Goal: Task Accomplishment & Management: Use online tool/utility

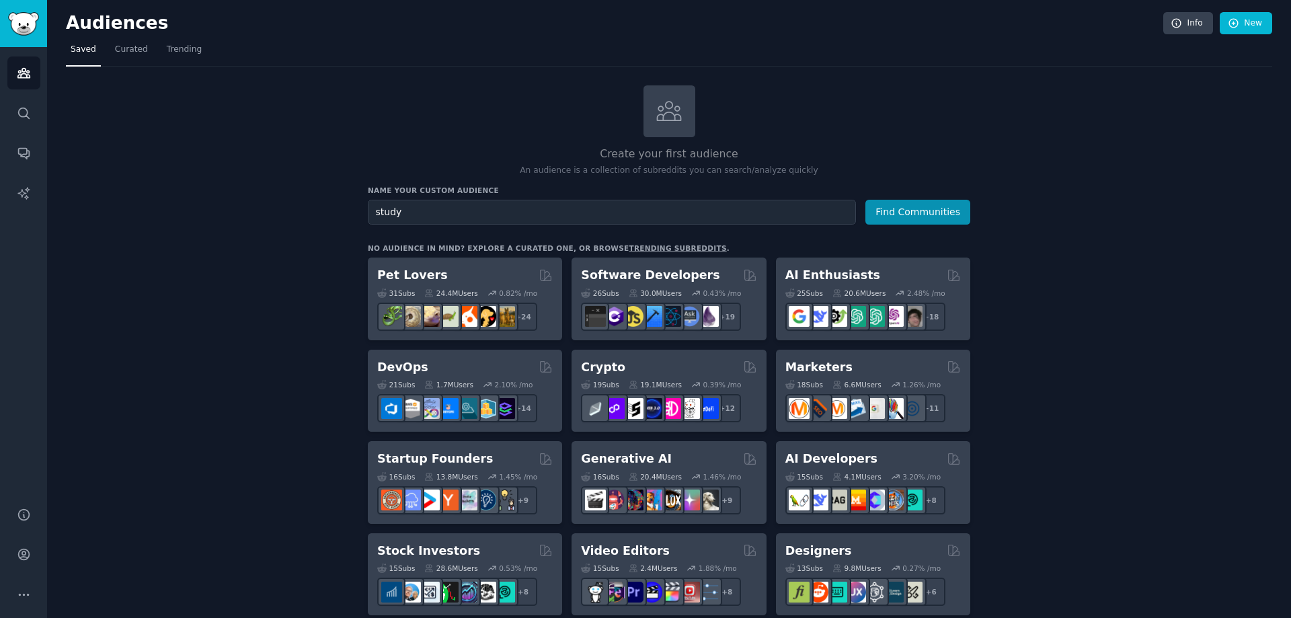
type input "study"
click at [865, 200] on button "Find Communities" at bounding box center [917, 212] width 105 height 25
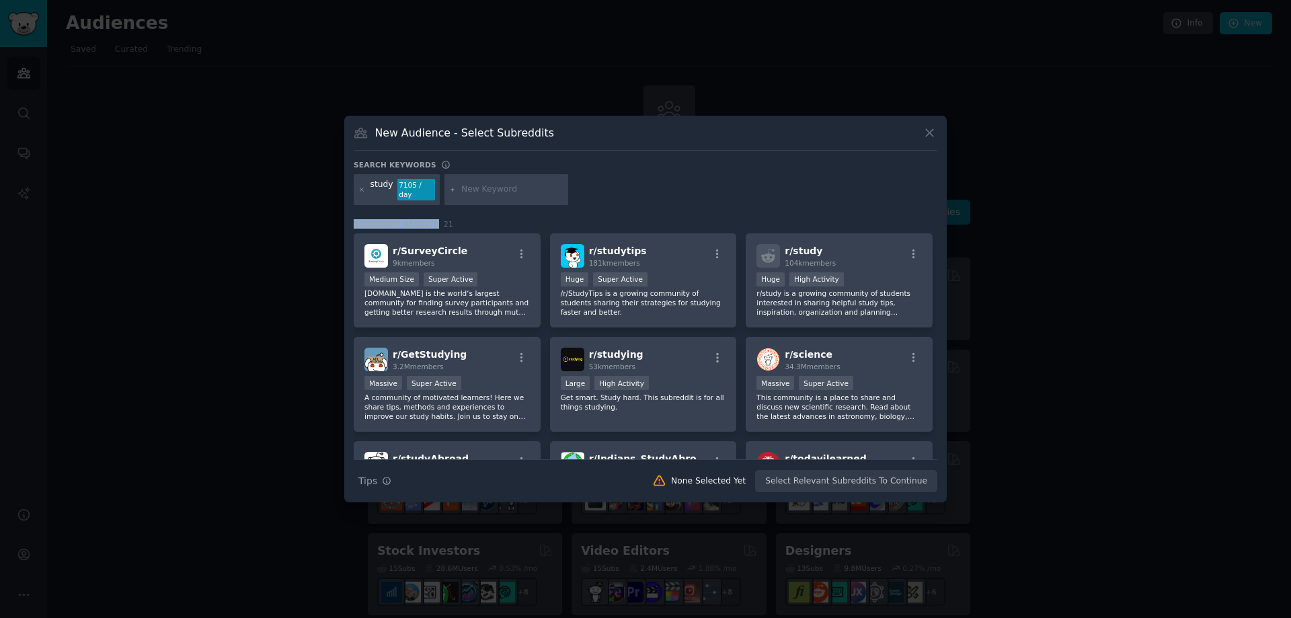
drag, startPoint x: 352, startPoint y: 222, endPoint x: 423, endPoint y: 219, distance: 70.6
click at [423, 219] on div "New Audience - Select Subreddits Search keywords study 7105 / day Subreddit Res…" at bounding box center [645, 309] width 602 height 387
click at [394, 219] on span "Subreddit Results" at bounding box center [396, 223] width 85 height 9
click at [772, 157] on div "New Audience - Select Subreddits Search keywords study 7105 / day Subreddit Res…" at bounding box center [645, 309] width 602 height 387
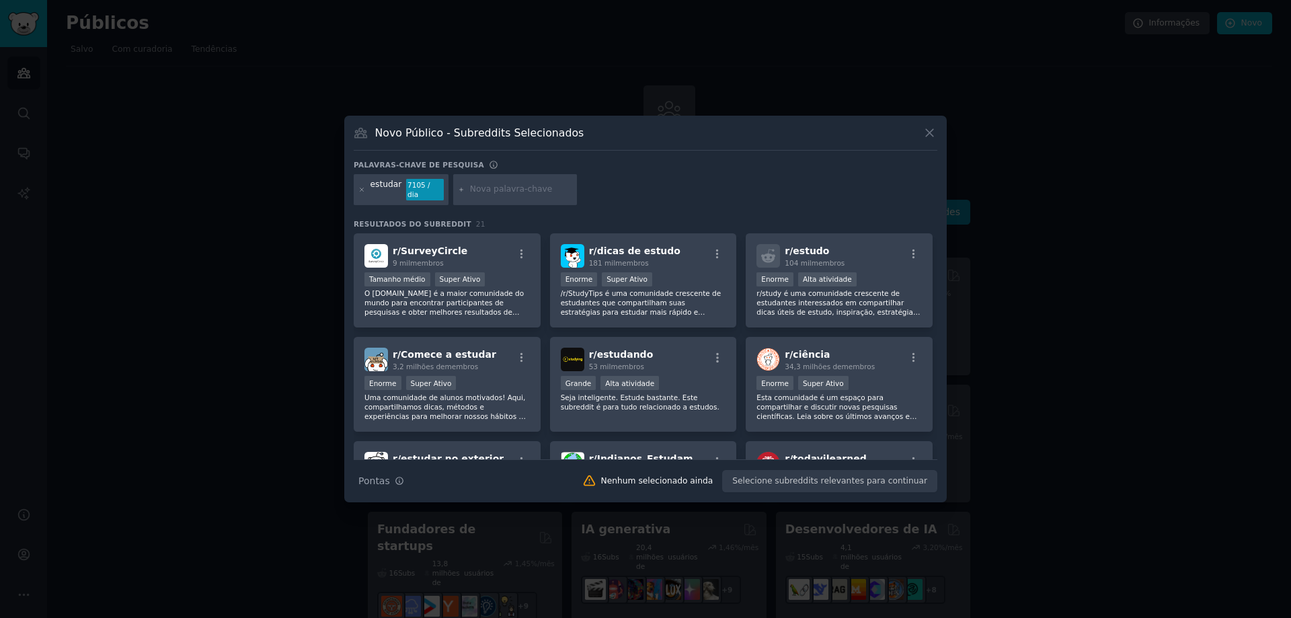
click at [700, 163] on div "Novo Público - Subreddits Selecionados Palavras-chave de pesquisa estudar 7105 …" at bounding box center [645, 309] width 602 height 387
click at [360, 189] on icon at bounding box center [361, 189] width 7 height 7
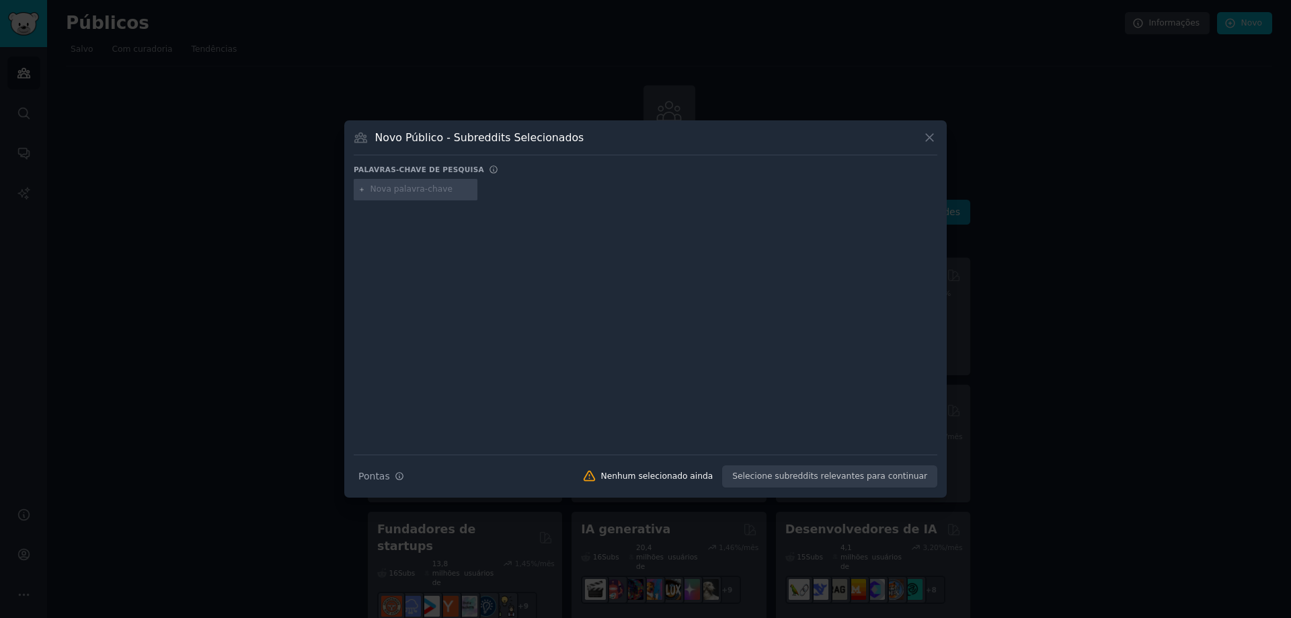
click at [397, 192] on input "text" at bounding box center [421, 190] width 102 height 12
type input "memorization"
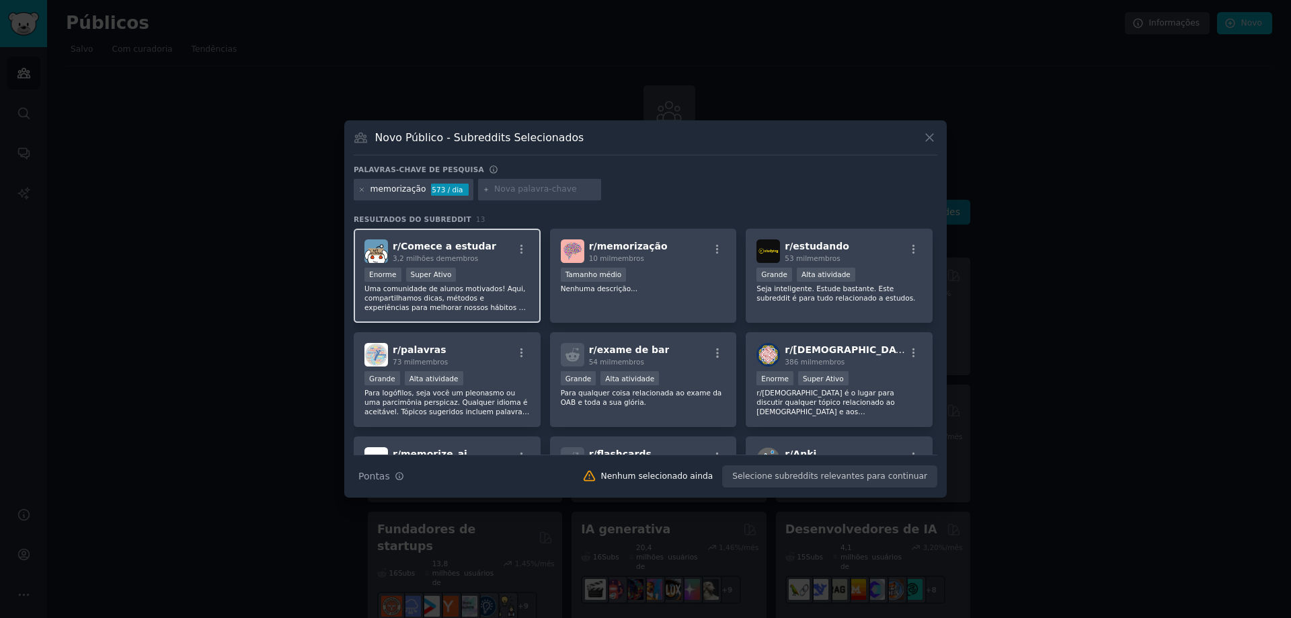
click at [474, 268] on div "Enorme Super Ativo" at bounding box center [446, 276] width 165 height 17
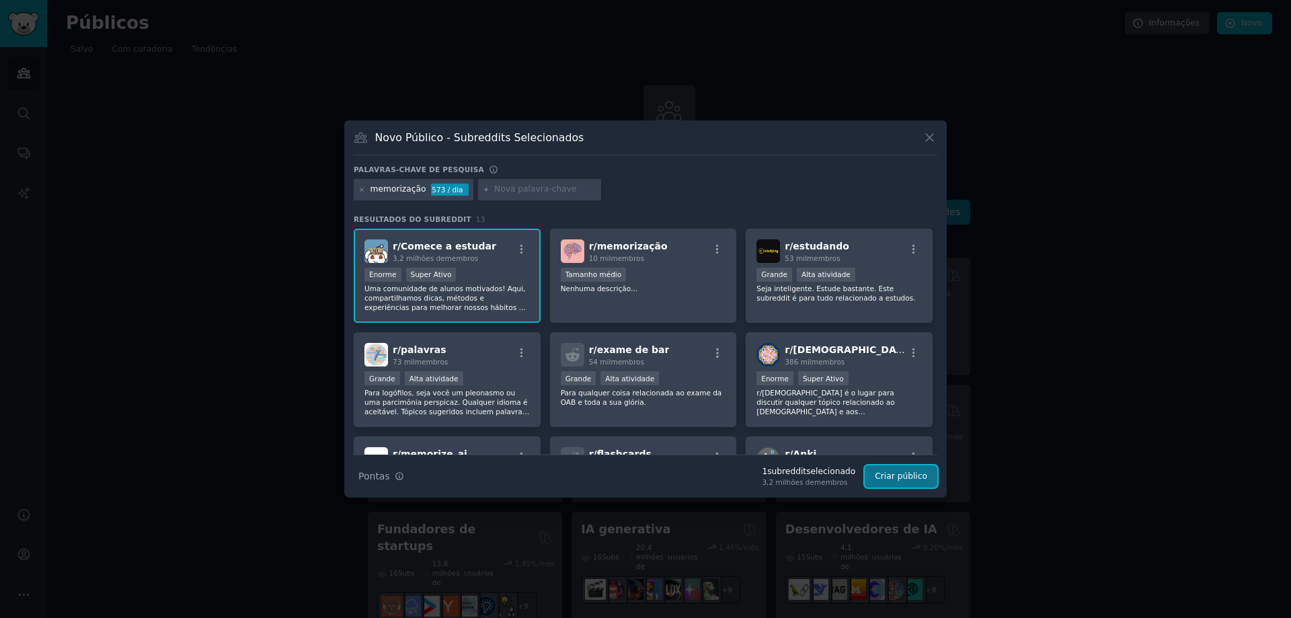
click at [911, 477] on font "Criar público" at bounding box center [901, 475] width 52 height 9
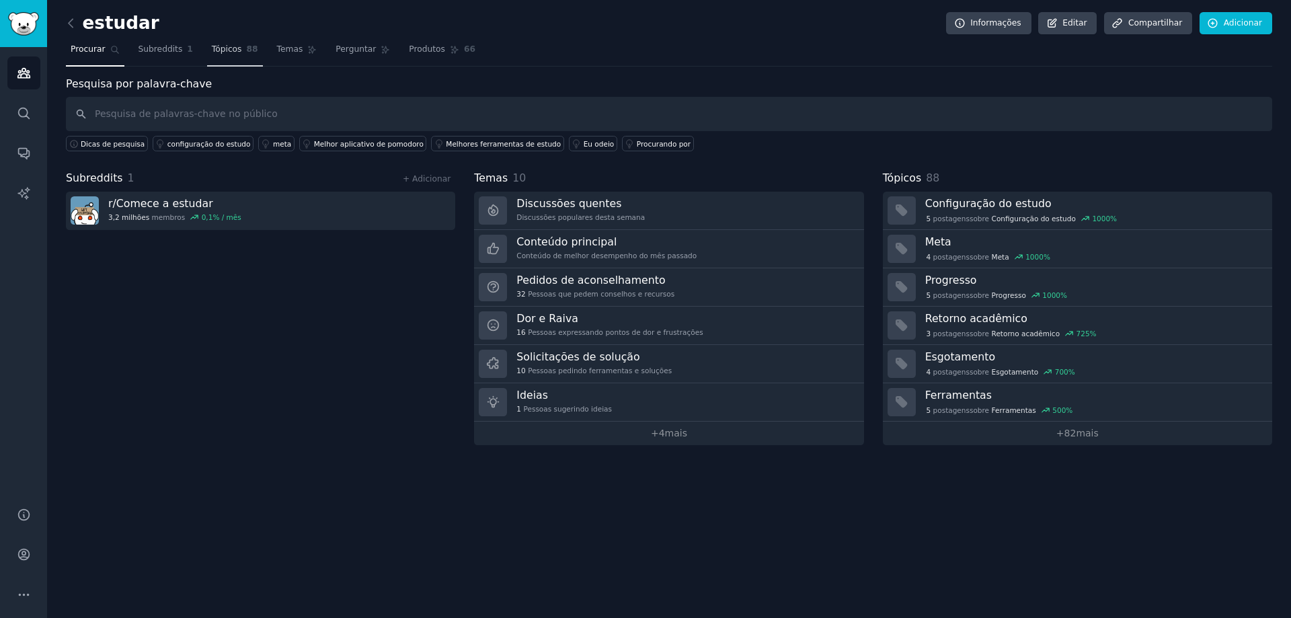
click at [219, 55] on span "Tópicos" at bounding box center [227, 50] width 30 height 12
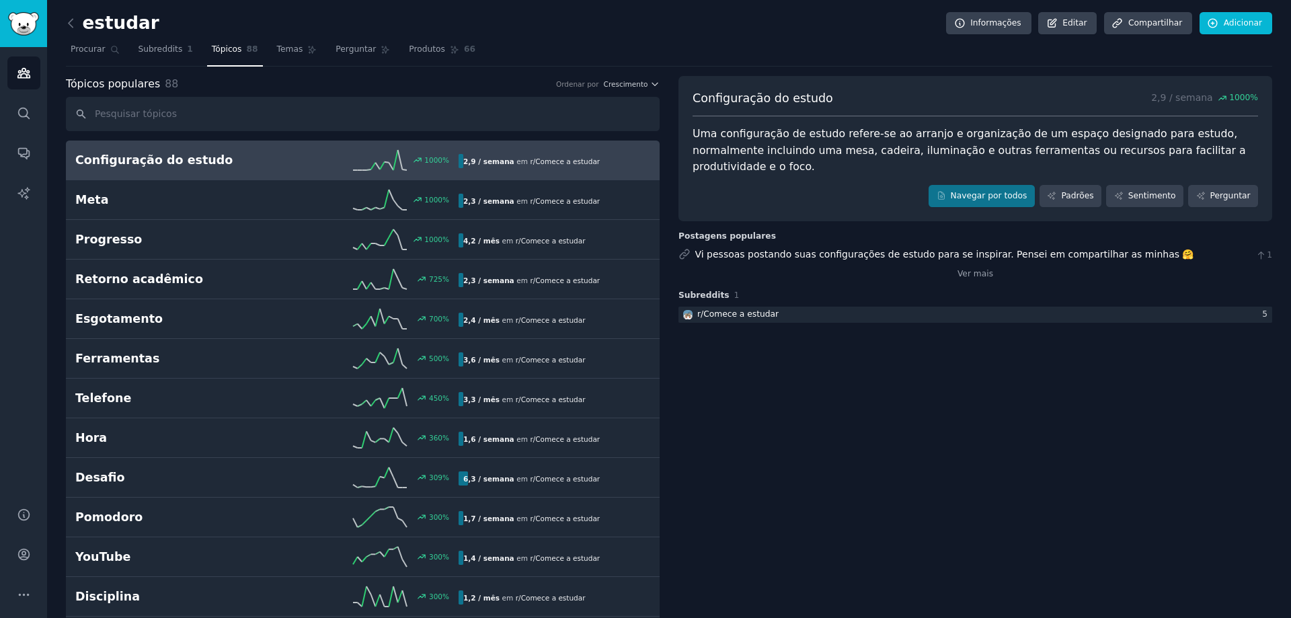
drag, startPoint x: 277, startPoint y: 48, endPoint x: 661, endPoint y: 1, distance: 386.8
click at [277, 48] on font "Temas" at bounding box center [290, 48] width 26 height 9
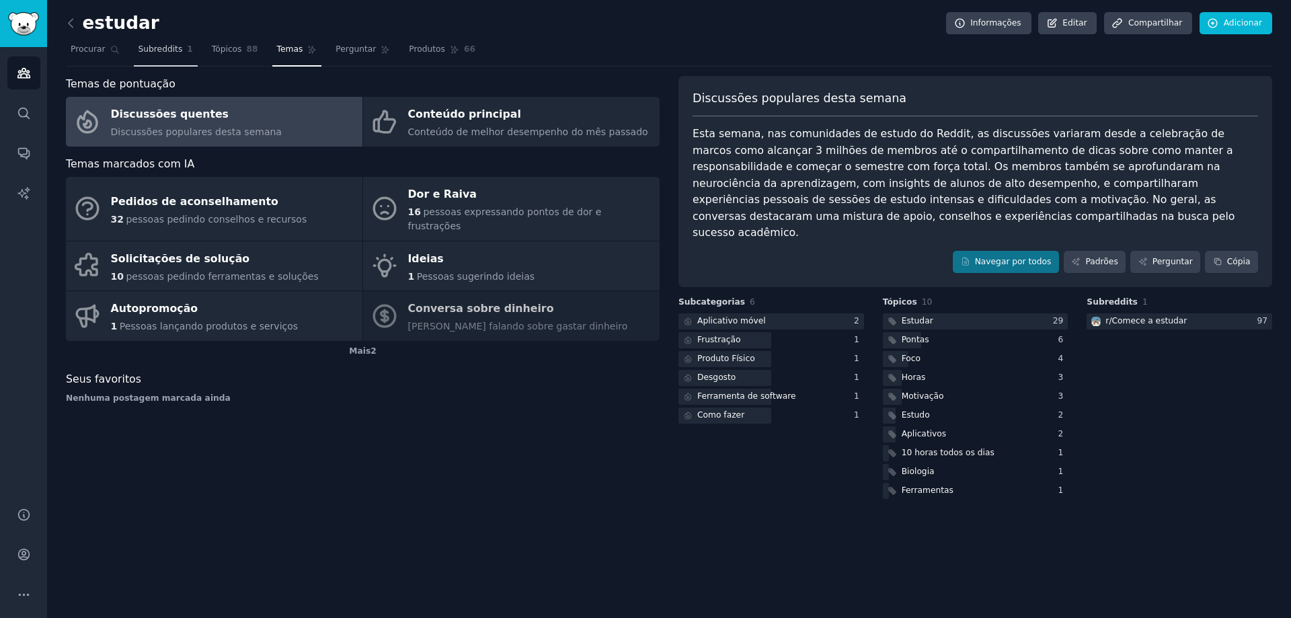
drag, startPoint x: 211, startPoint y: 45, endPoint x: 134, endPoint y: 62, distance: 79.1
click at [212, 45] on font "Tópicos" at bounding box center [227, 48] width 30 height 9
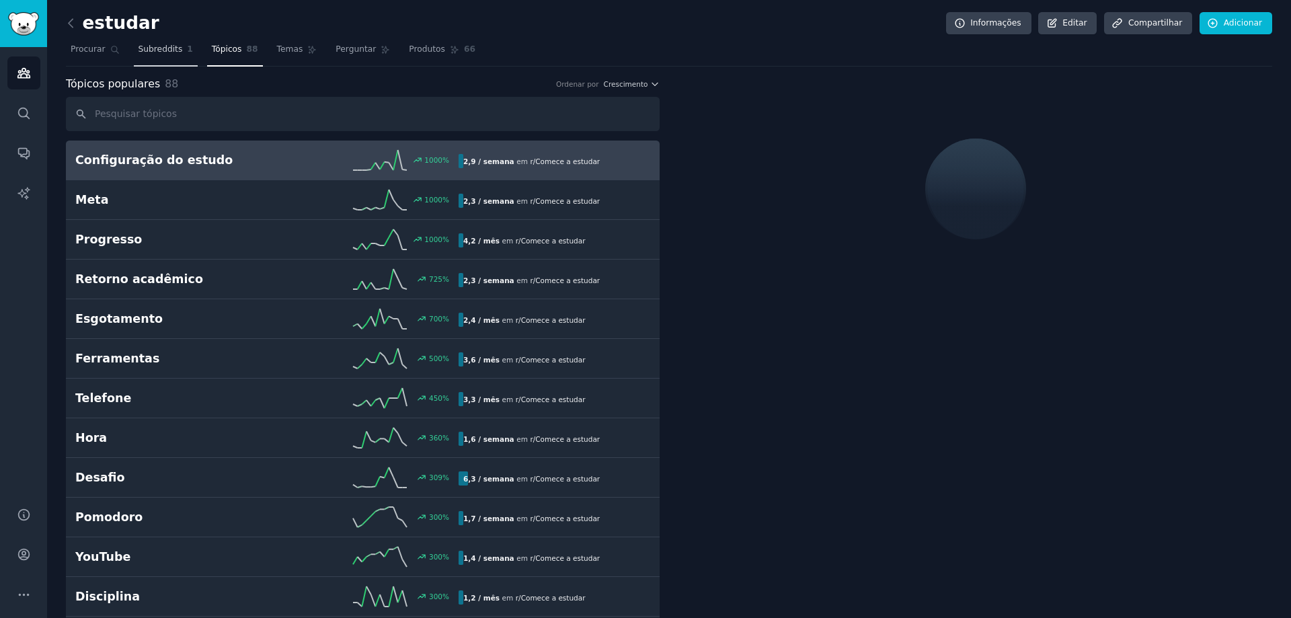
click at [149, 45] on font "Subreddits" at bounding box center [160, 48] width 44 height 9
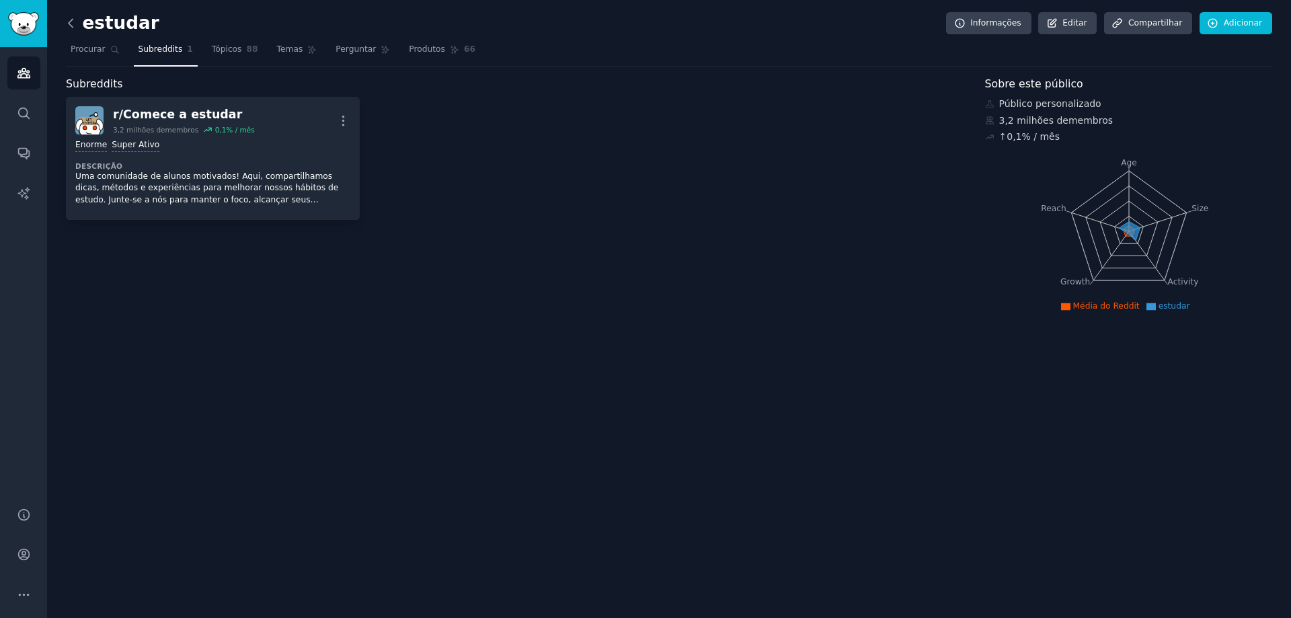
click at [75, 21] on icon at bounding box center [71, 23] width 14 height 14
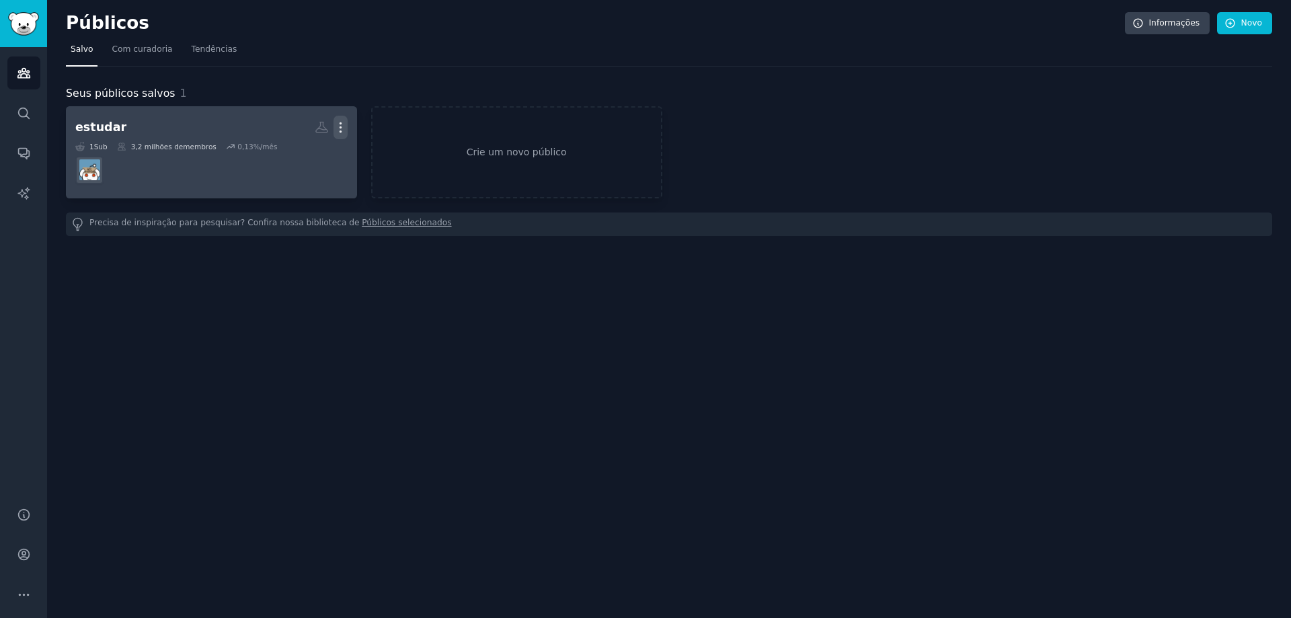
click at [346, 124] on icon "button" at bounding box center [340, 127] width 14 height 14
click at [307, 155] on p "Delete" at bounding box center [303, 156] width 31 height 14
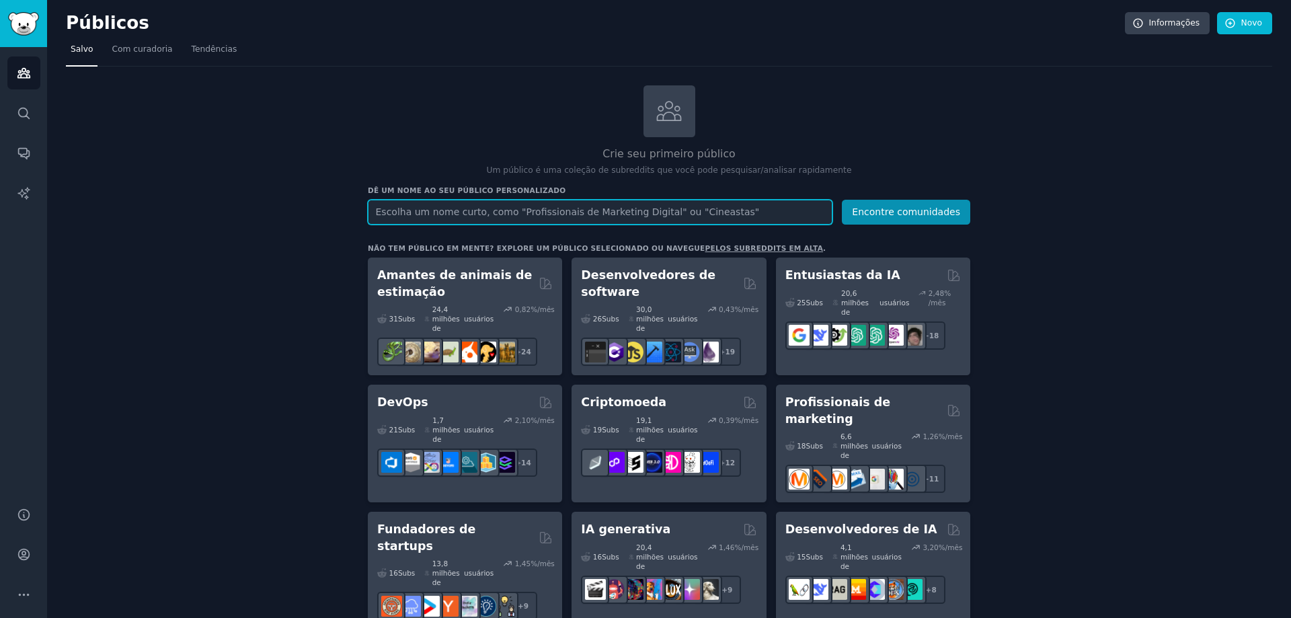
drag, startPoint x: 521, startPoint y: 214, endPoint x: 509, endPoint y: 214, distance: 12.1
click at [521, 214] on input "text" at bounding box center [600, 212] width 465 height 25
click at [387, 215] on input "text" at bounding box center [600, 212] width 465 height 25
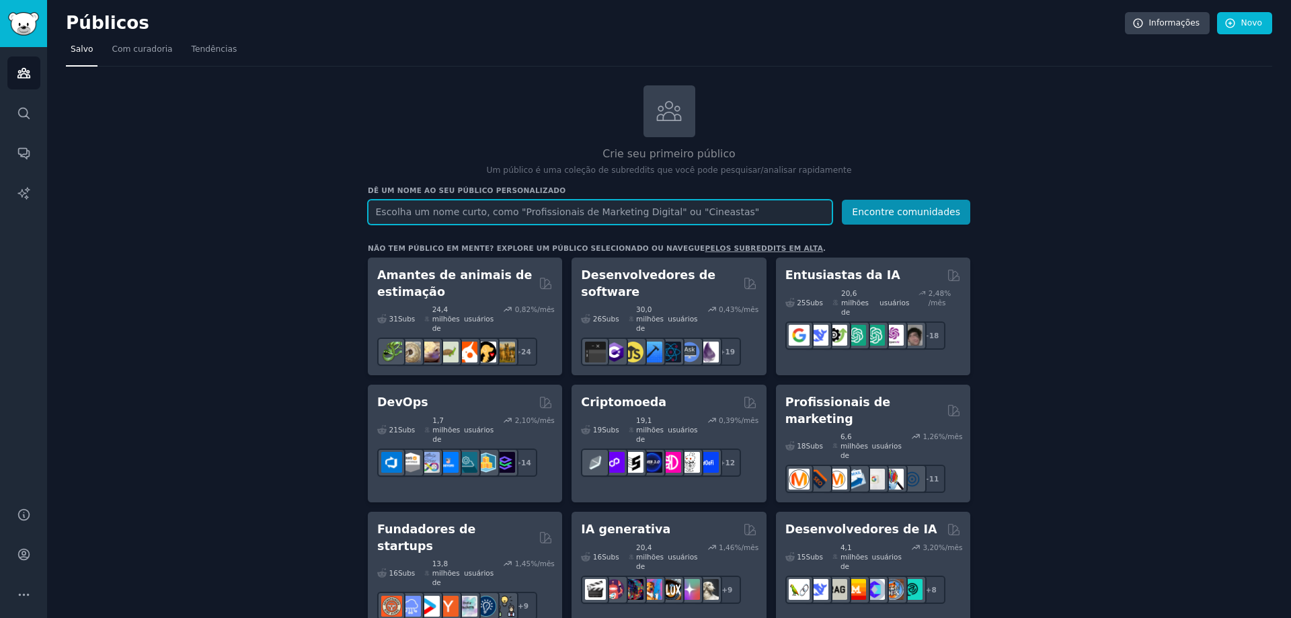
click at [376, 213] on input "text" at bounding box center [600, 212] width 465 height 25
click at [640, 205] on input "text" at bounding box center [600, 212] width 465 height 25
type input "brain"
click at [842, 200] on button "Encontre comunidades" at bounding box center [906, 212] width 128 height 25
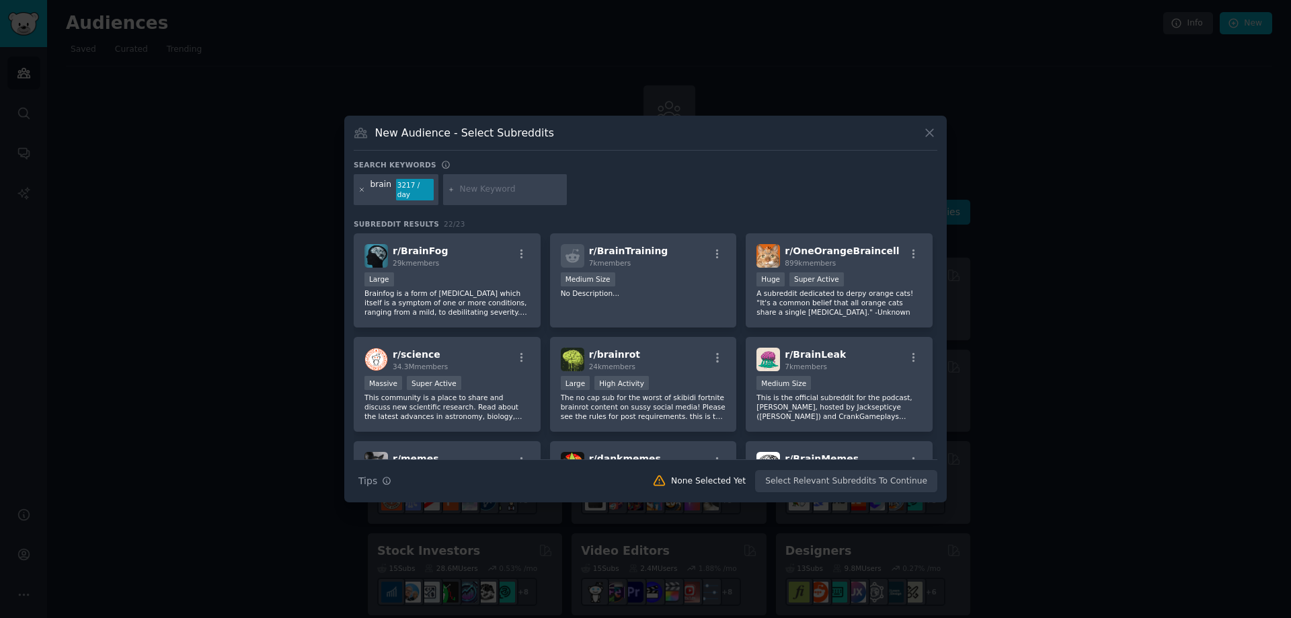
click at [360, 190] on icon at bounding box center [361, 189] width 7 height 7
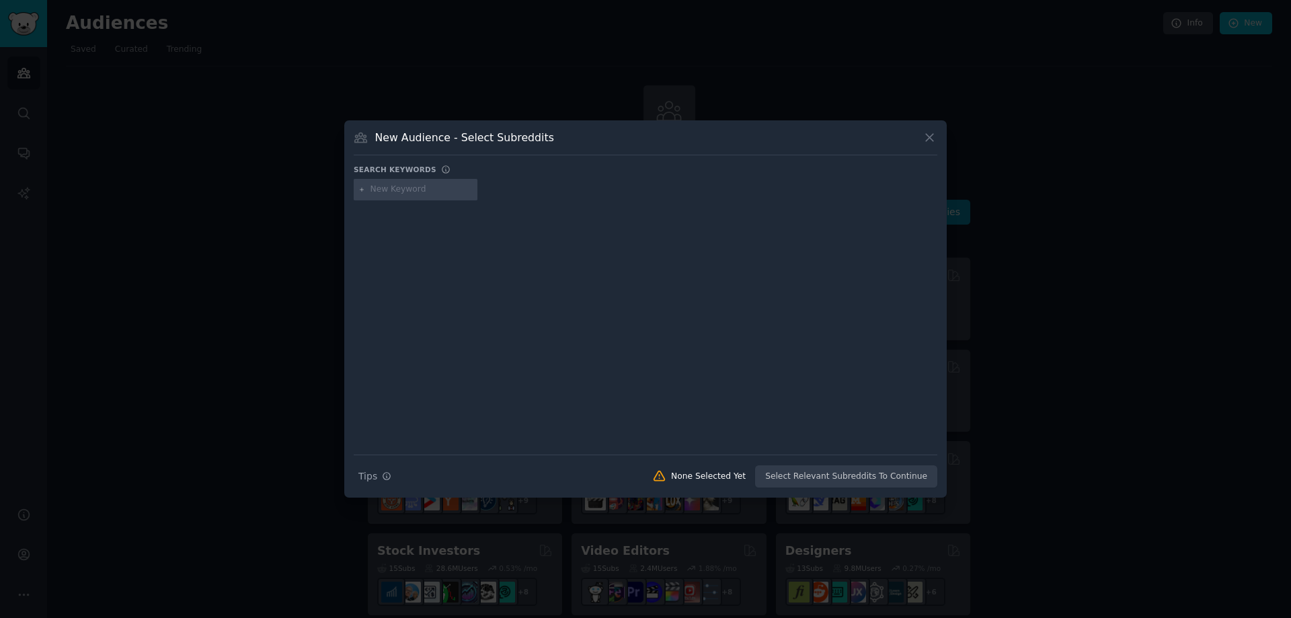
click at [394, 188] on input "text" at bounding box center [421, 190] width 102 height 12
type input "brain trainer"
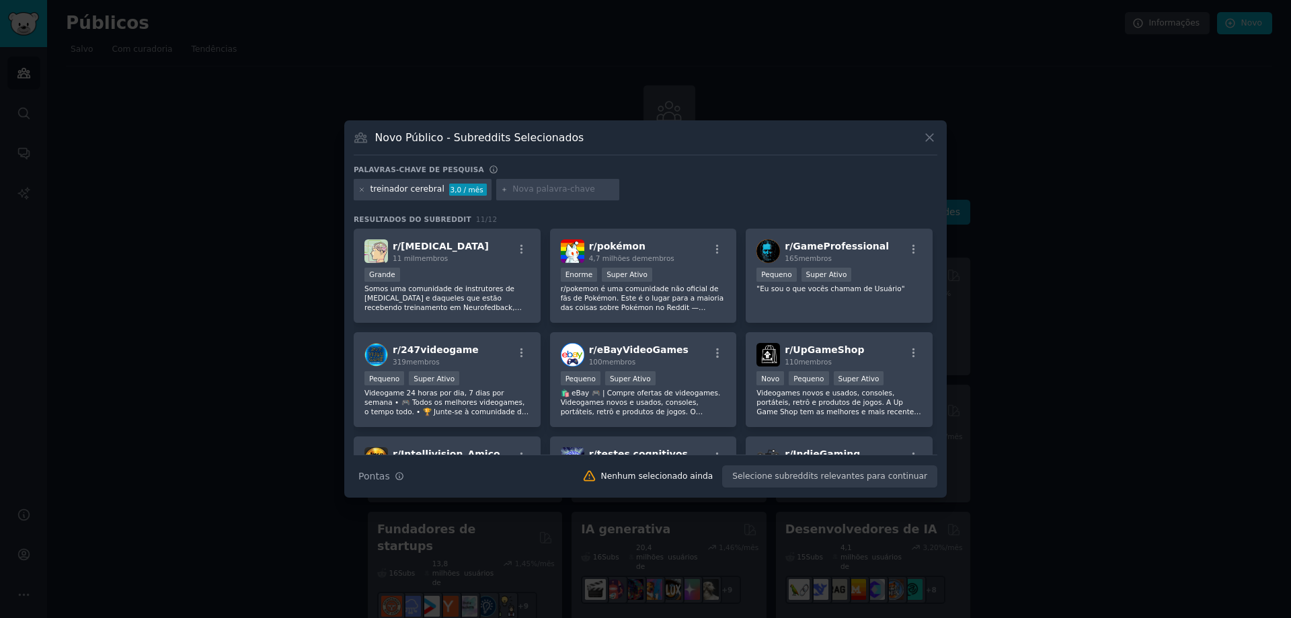
click at [659, 184] on div "treinador cerebral 3,0 / mês" at bounding box center [646, 192] width 584 height 26
click at [359, 188] on icon at bounding box center [361, 189] width 7 height 7
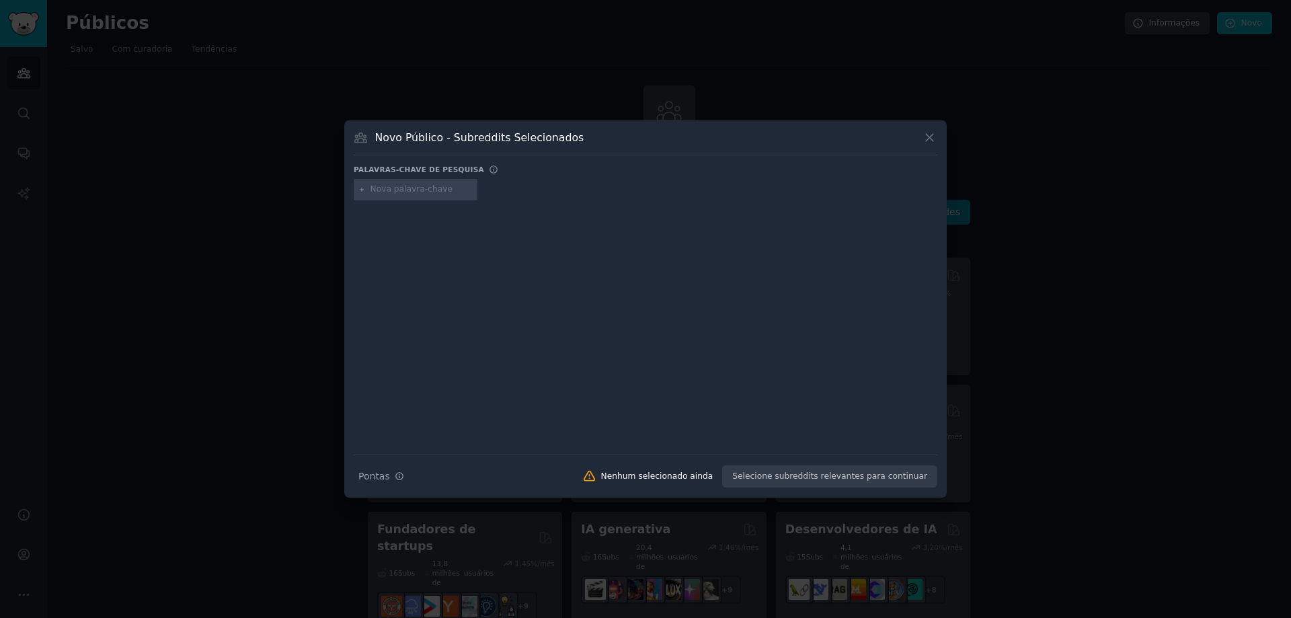
click at [388, 190] on input "text" at bounding box center [421, 190] width 102 height 12
type input "brain gym"
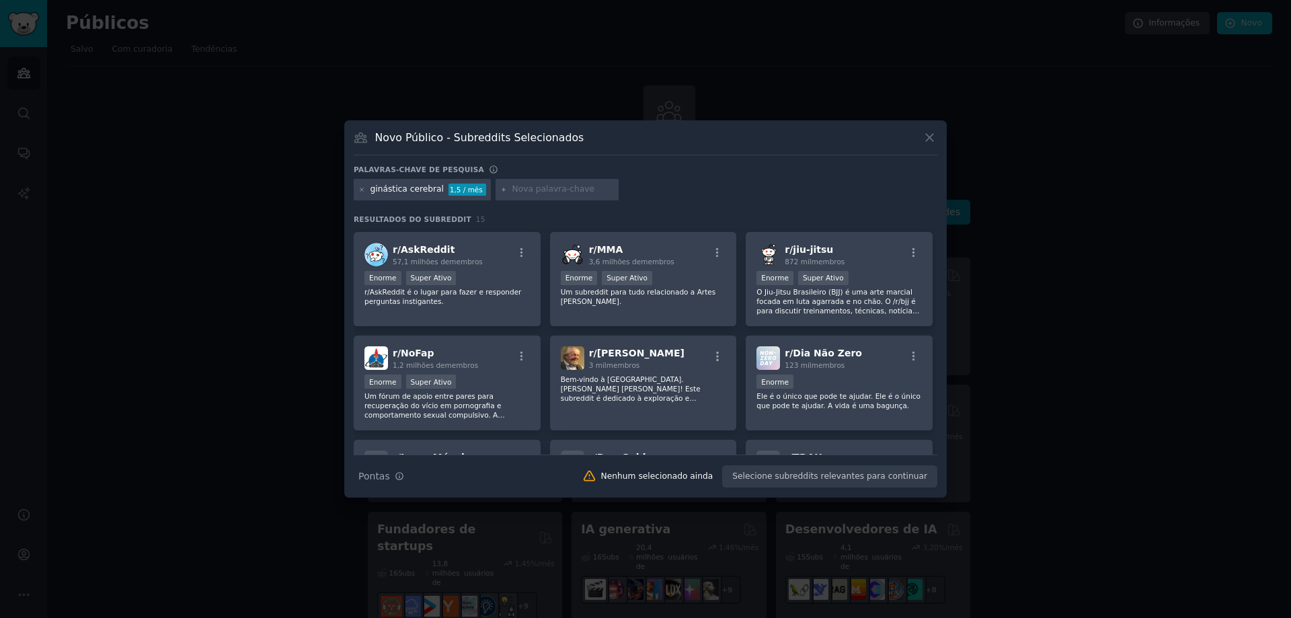
scroll to position [202, 0]
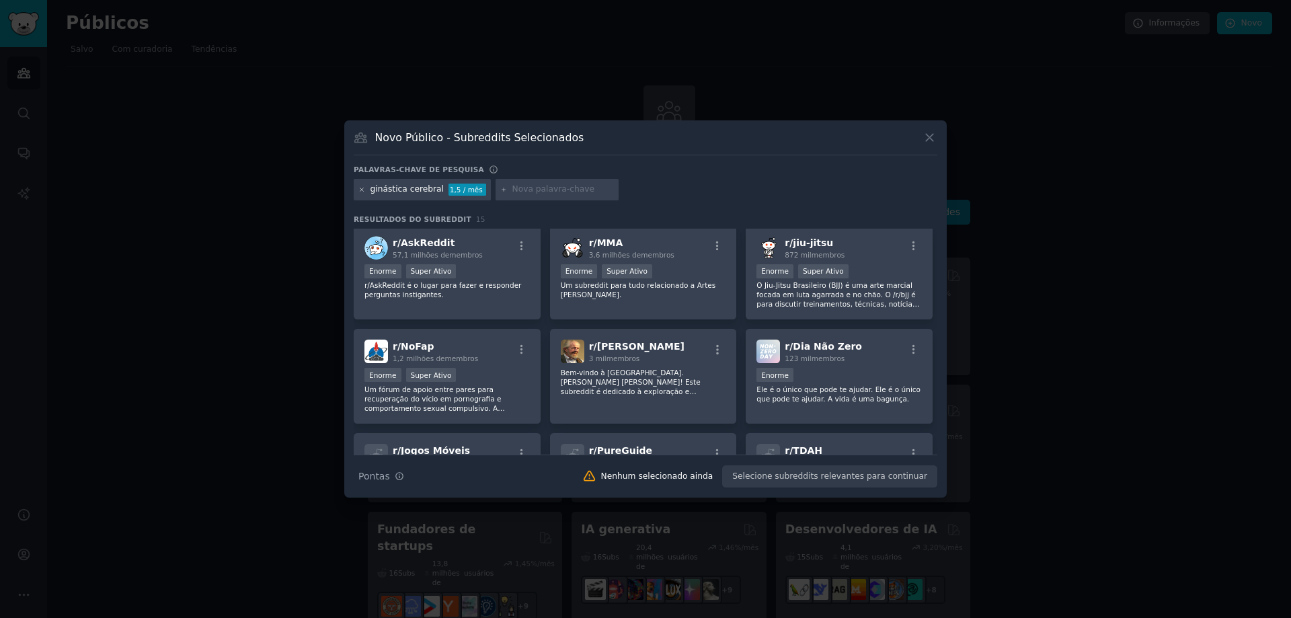
click at [362, 190] on icon at bounding box center [361, 189] width 7 height 7
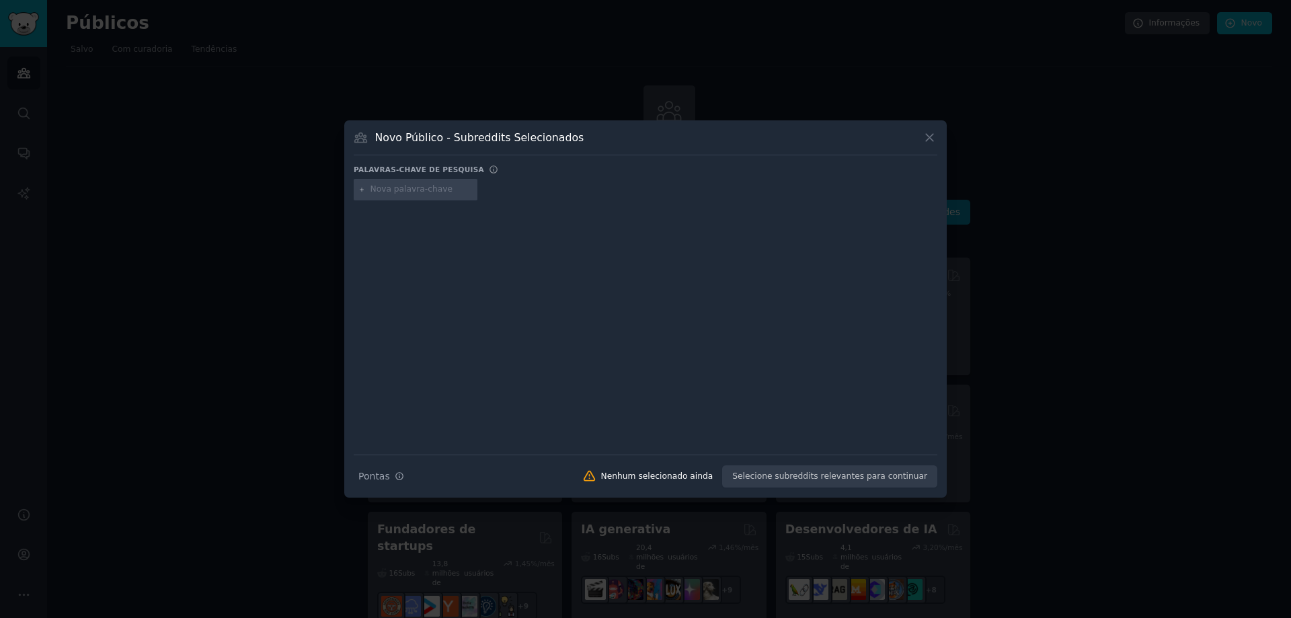
click at [388, 187] on input "text" at bounding box center [421, 190] width 102 height 12
click at [927, 140] on icon at bounding box center [929, 137] width 7 height 7
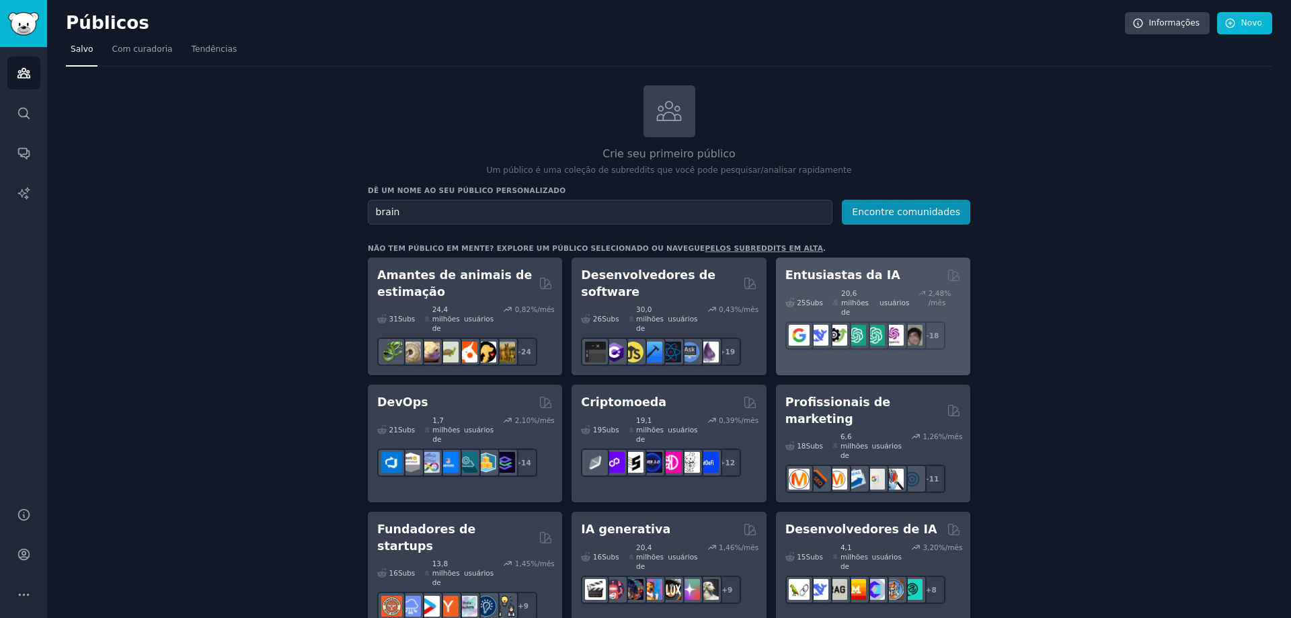
click at [811, 280] on font "Entusiastas da IA" at bounding box center [842, 274] width 115 height 13
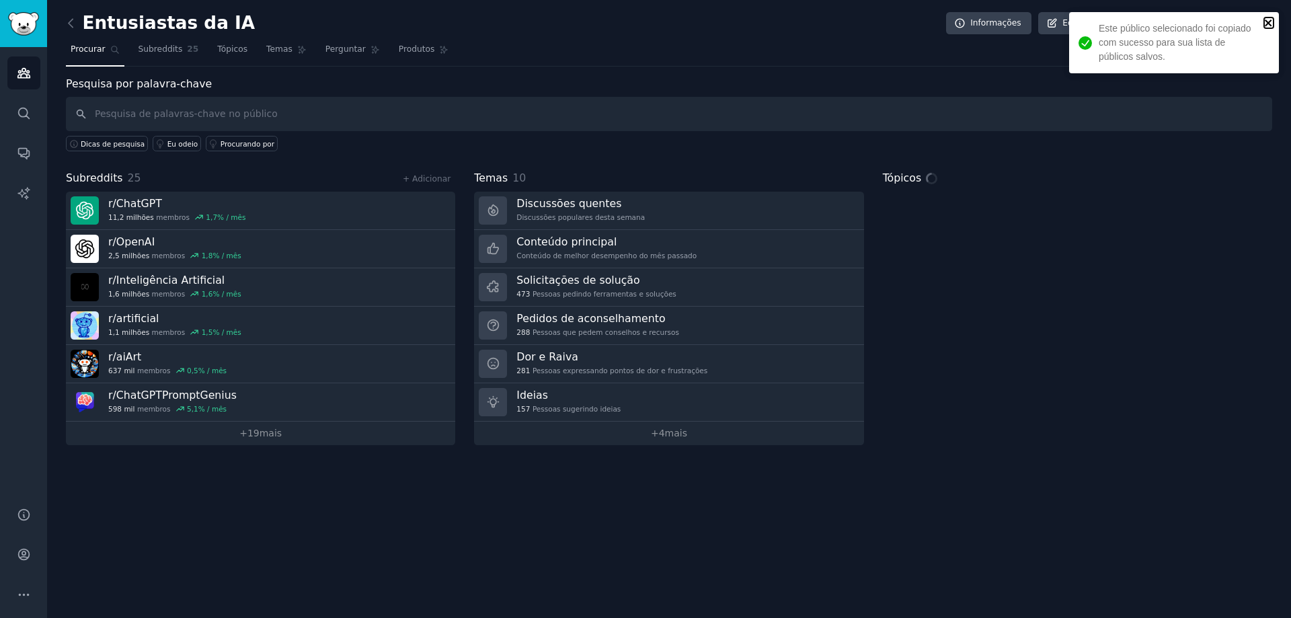
click at [1267, 21] on icon "fechar" at bounding box center [1268, 22] width 7 height 7
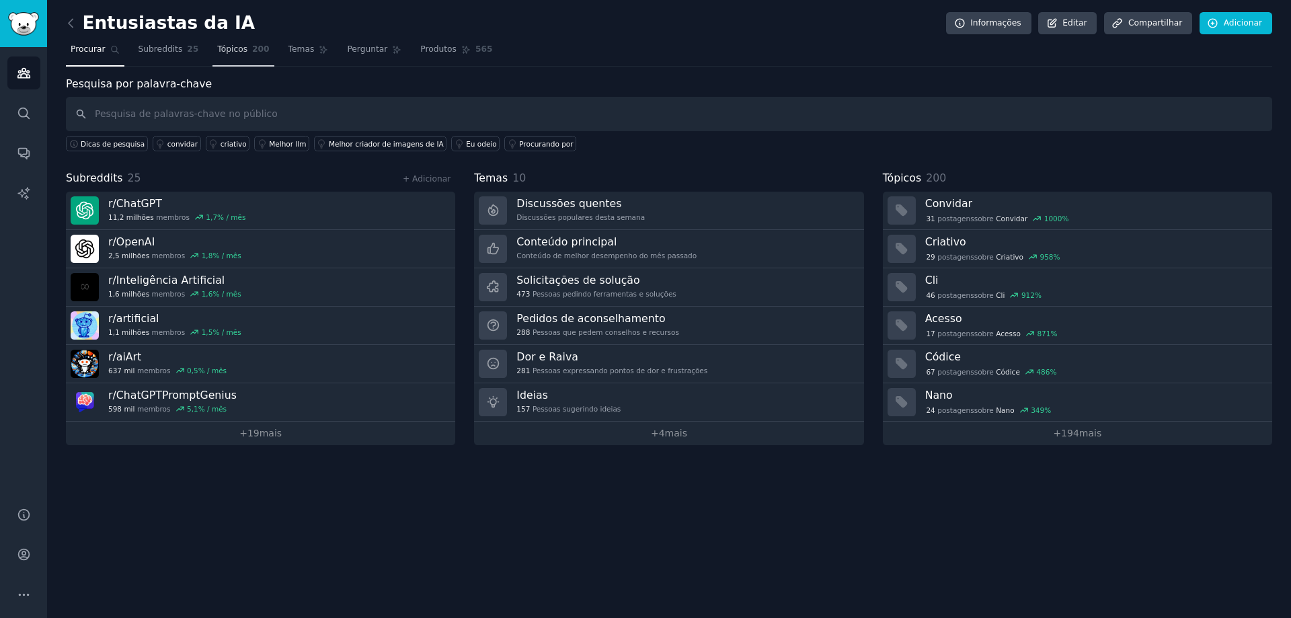
click at [217, 46] on font "Tópicos" at bounding box center [232, 48] width 30 height 9
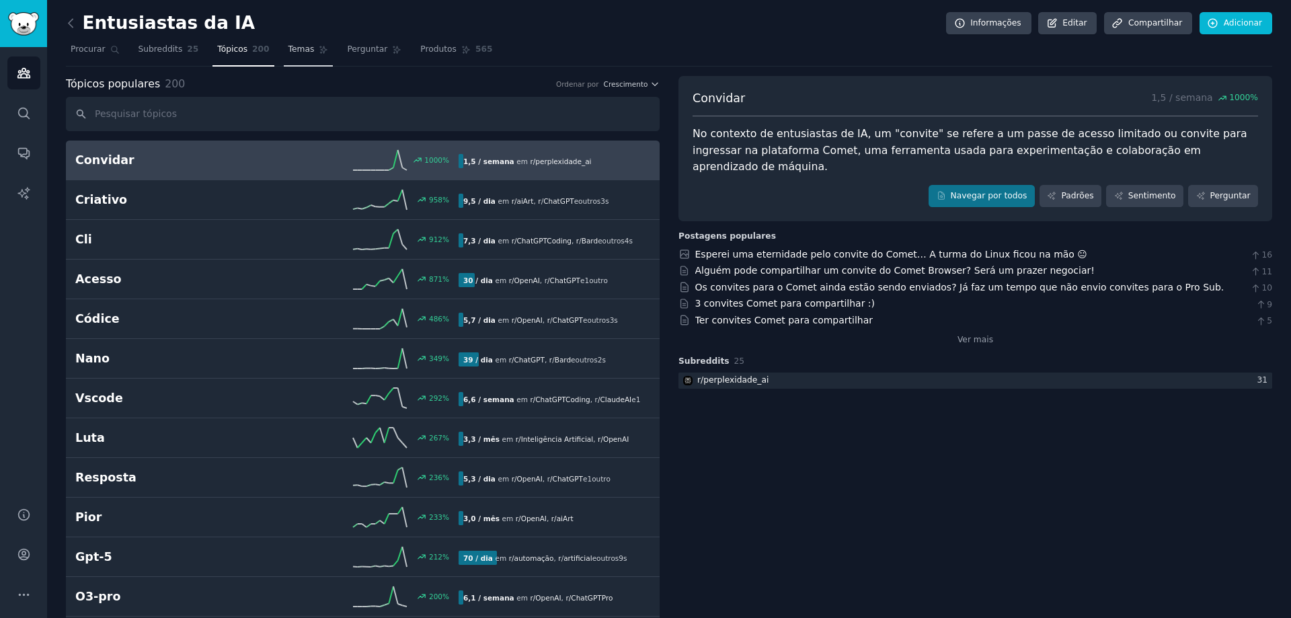
click at [296, 52] on font "Temas" at bounding box center [301, 48] width 26 height 9
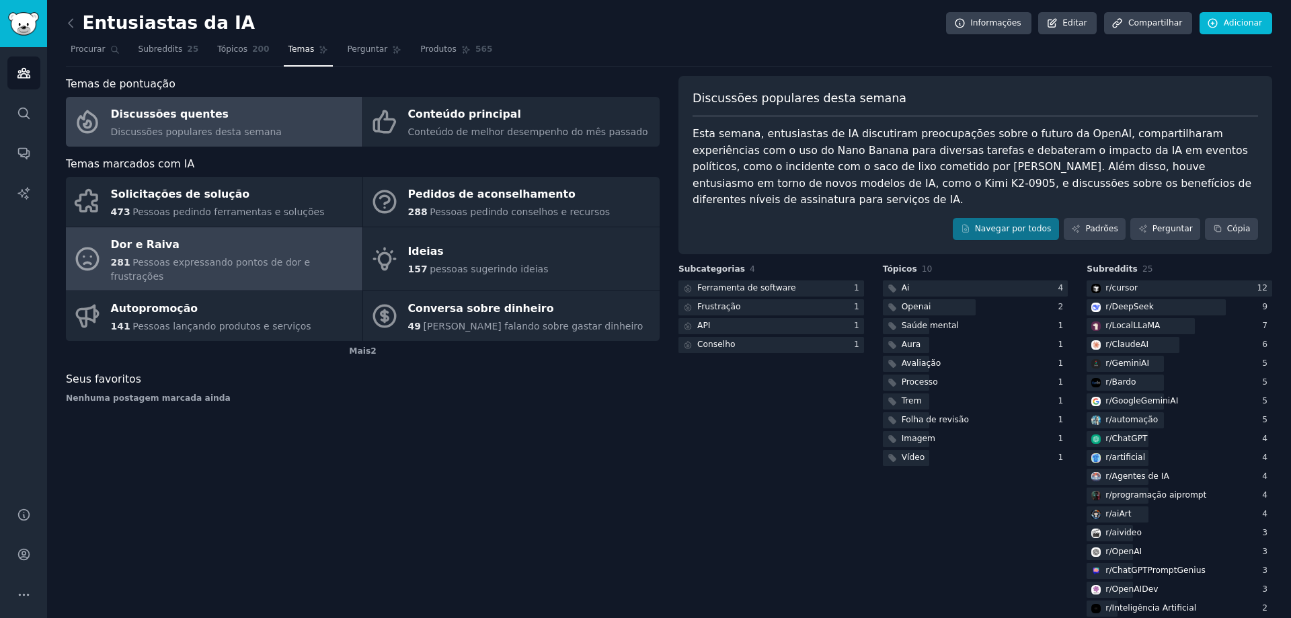
click at [187, 243] on div "Dor e Raiva" at bounding box center [233, 245] width 245 height 22
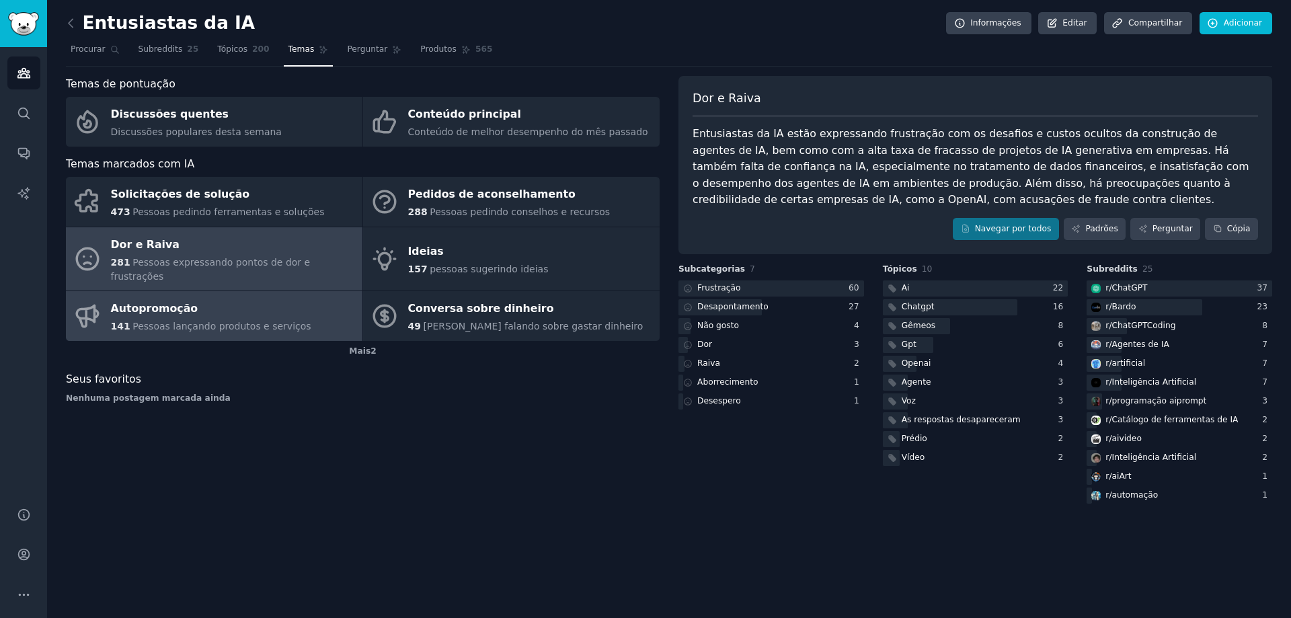
click at [243, 321] on font "Pessoas lançando produtos e serviços" at bounding box center [221, 326] width 178 height 11
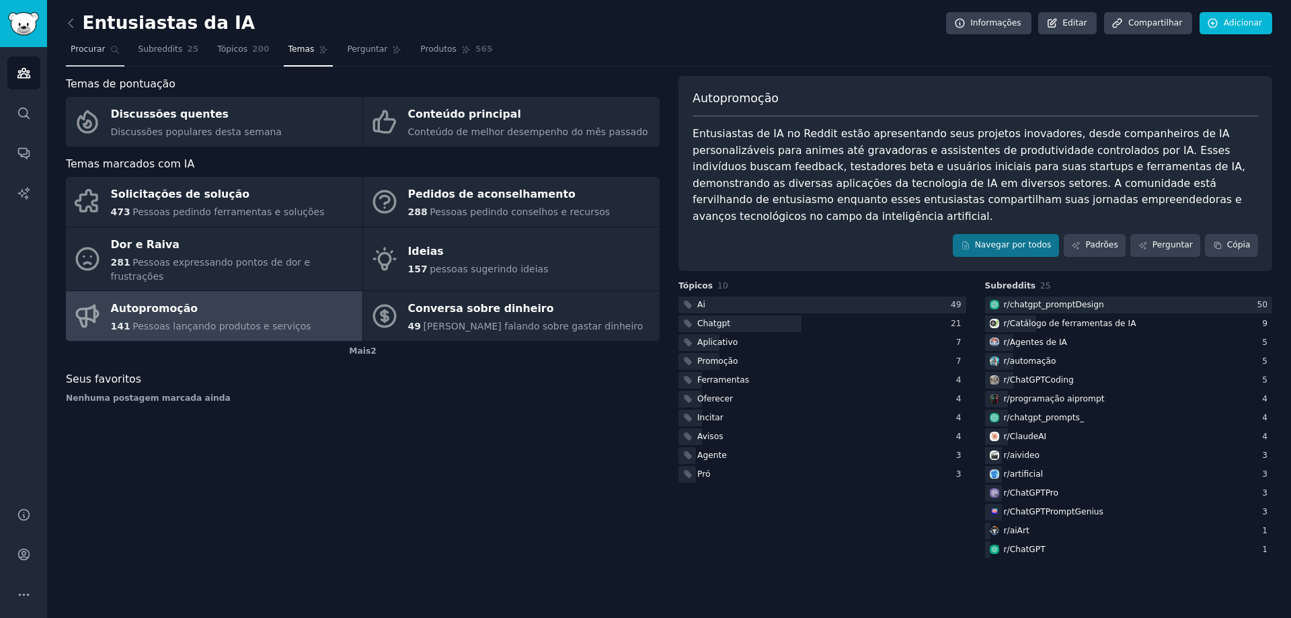
click at [87, 53] on font "Procurar" at bounding box center [88, 48] width 35 height 9
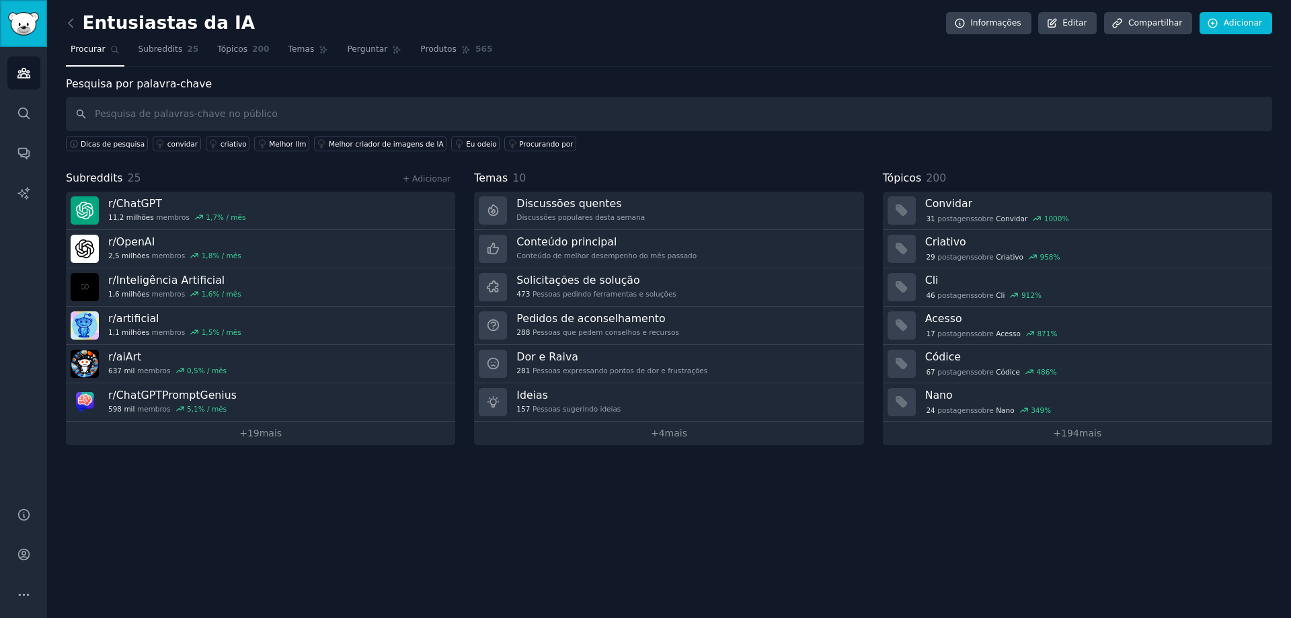
click at [17, 26] on img "Barra lateral" at bounding box center [23, 24] width 31 height 24
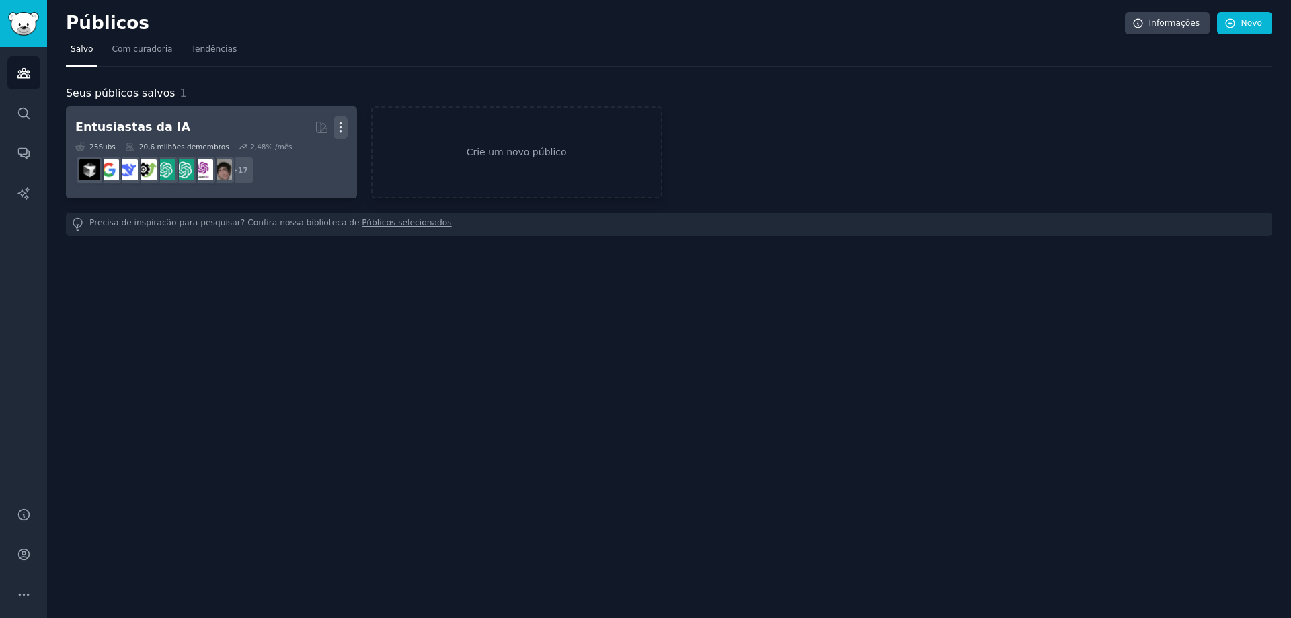
click at [340, 130] on icon "button" at bounding box center [340, 127] width 14 height 14
click at [291, 153] on p "Delete" at bounding box center [303, 156] width 31 height 14
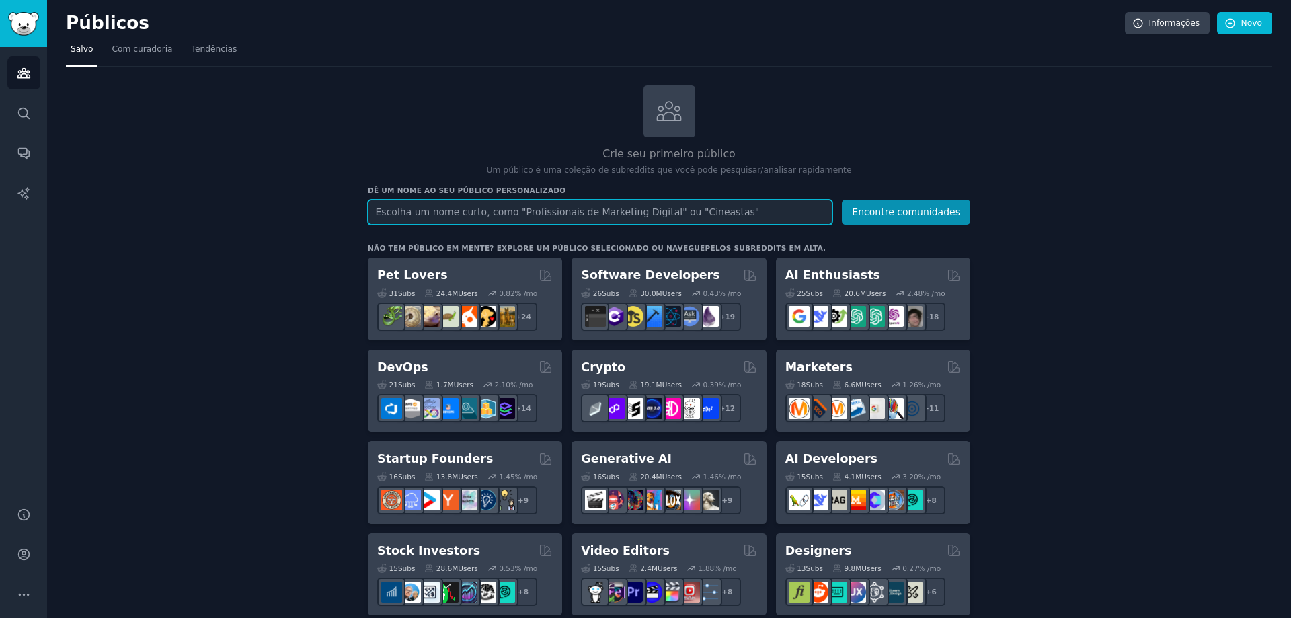
click at [394, 218] on input "text" at bounding box center [600, 212] width 465 height 25
click at [438, 213] on input "text" at bounding box center [600, 212] width 465 height 25
paste input "speed reading"
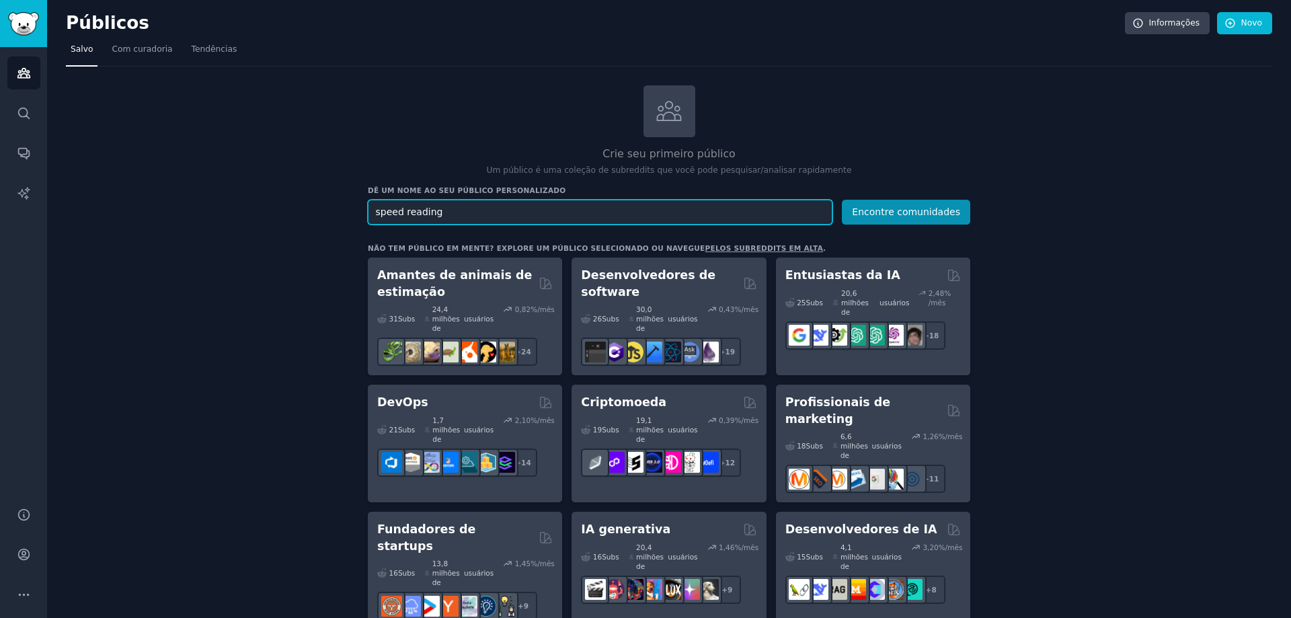
click at [376, 210] on input "speed reading" at bounding box center [600, 212] width 465 height 25
type input "speed reading"
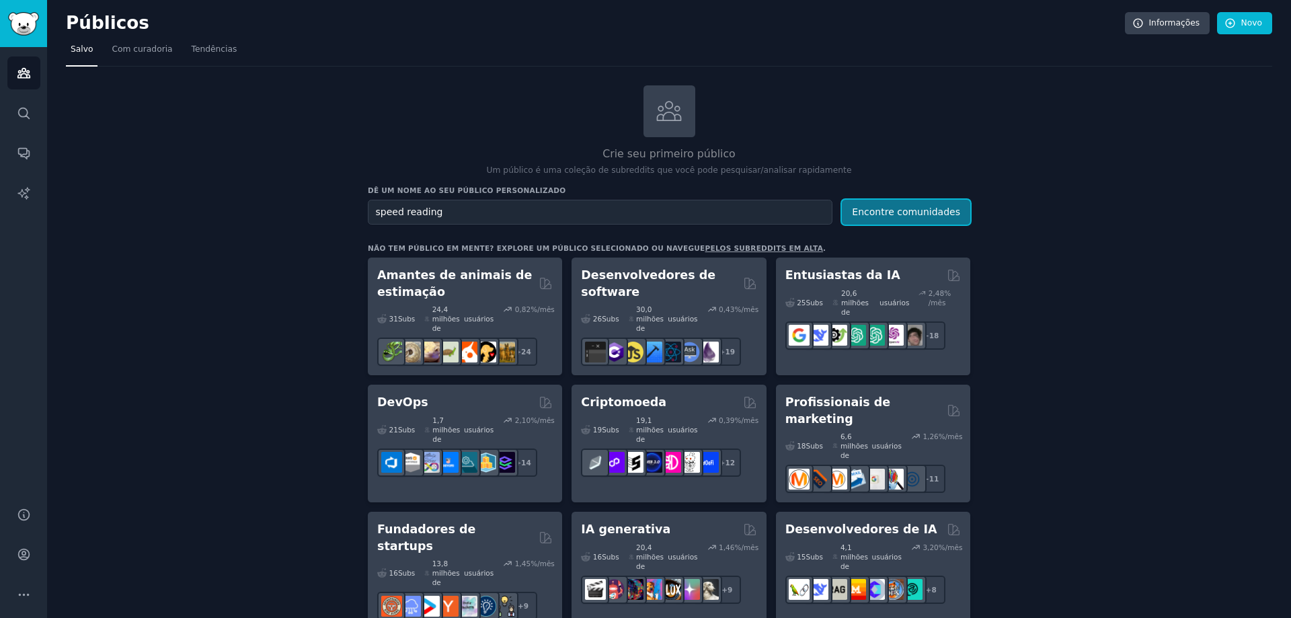
click at [928, 214] on font "Encontre comunidades" at bounding box center [906, 211] width 108 height 11
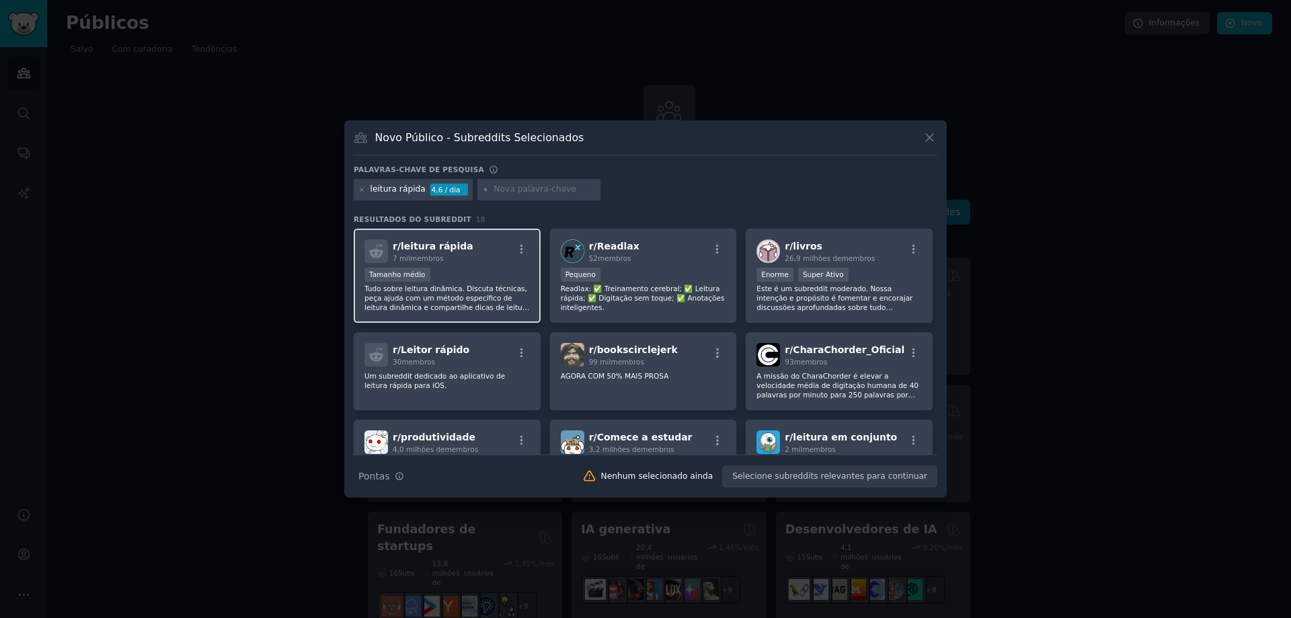
click at [509, 295] on p "Tudo sobre leitura dinâmica. Discuta técnicas, peça ajuda com um método específ…" at bounding box center [446, 298] width 165 height 28
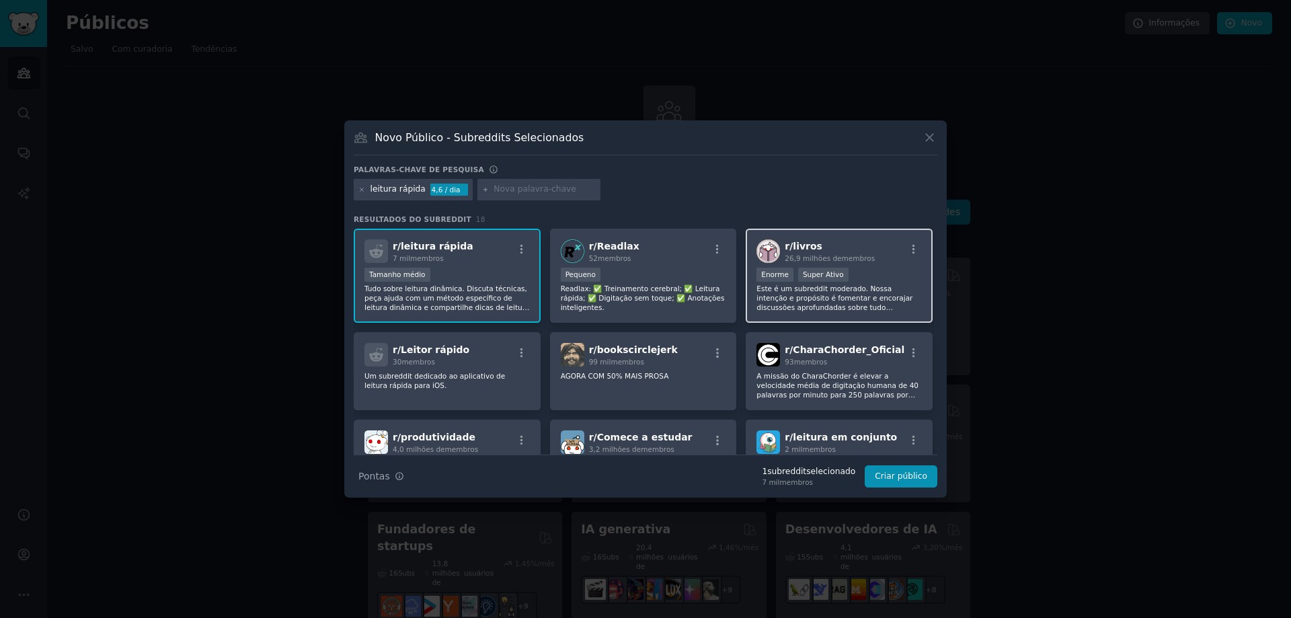
click at [824, 257] on font "26,9 milhões de" at bounding box center [813, 258] width 56 height 8
click at [919, 480] on font "Criar público" at bounding box center [901, 475] width 52 height 9
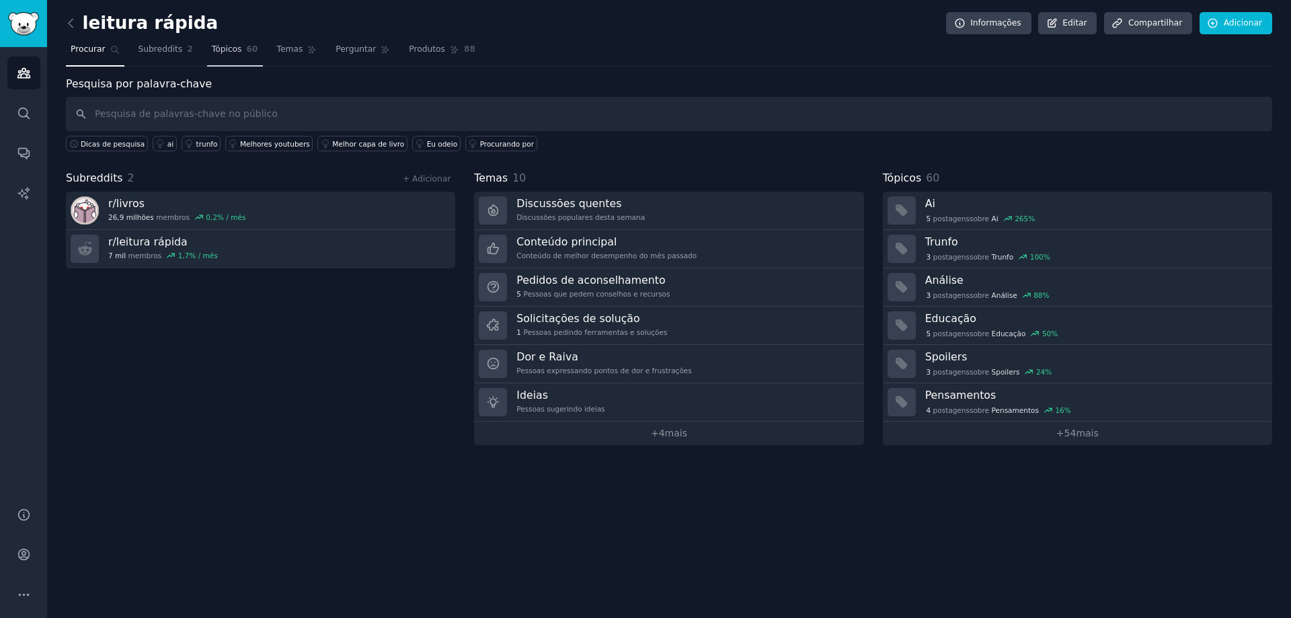
click at [227, 45] on font "Tópicos" at bounding box center [227, 48] width 30 height 9
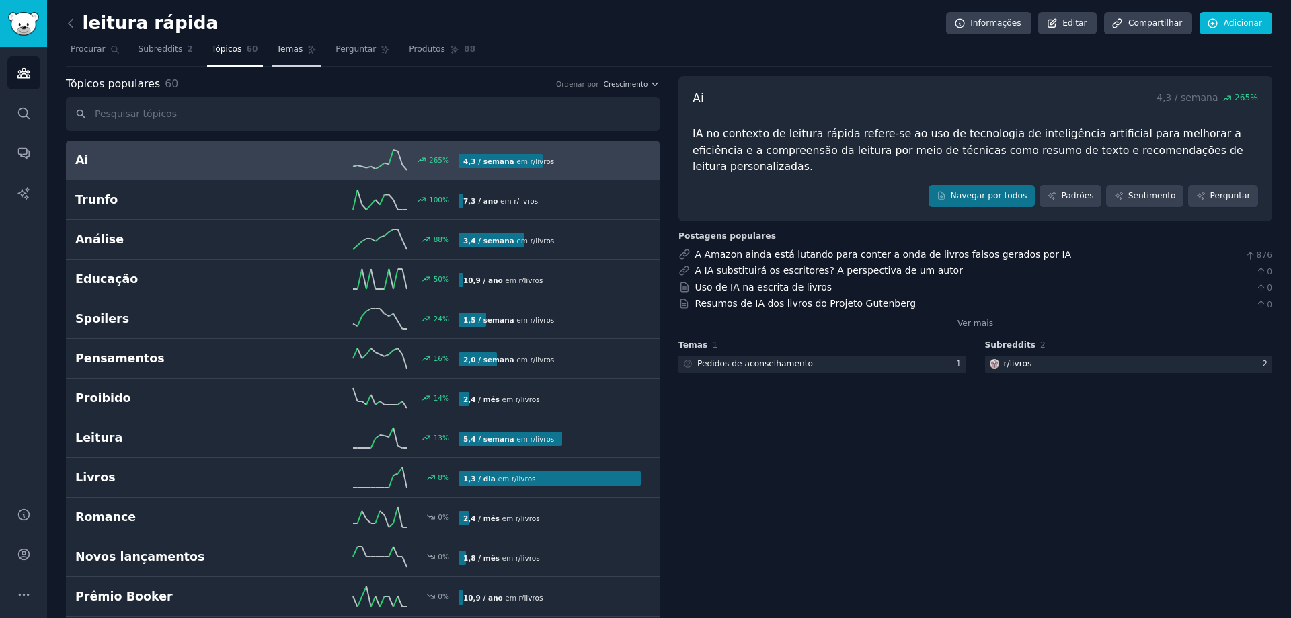
click at [277, 50] on font "Temas" at bounding box center [290, 48] width 26 height 9
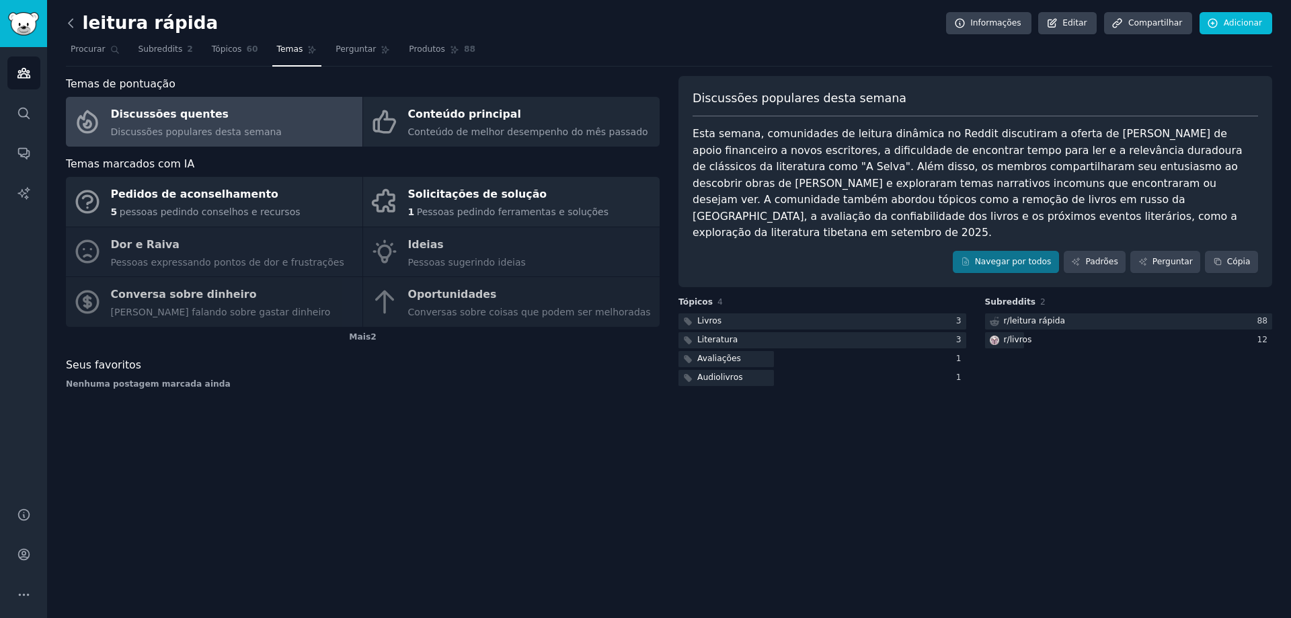
click at [71, 26] on icon at bounding box center [71, 23] width 4 height 8
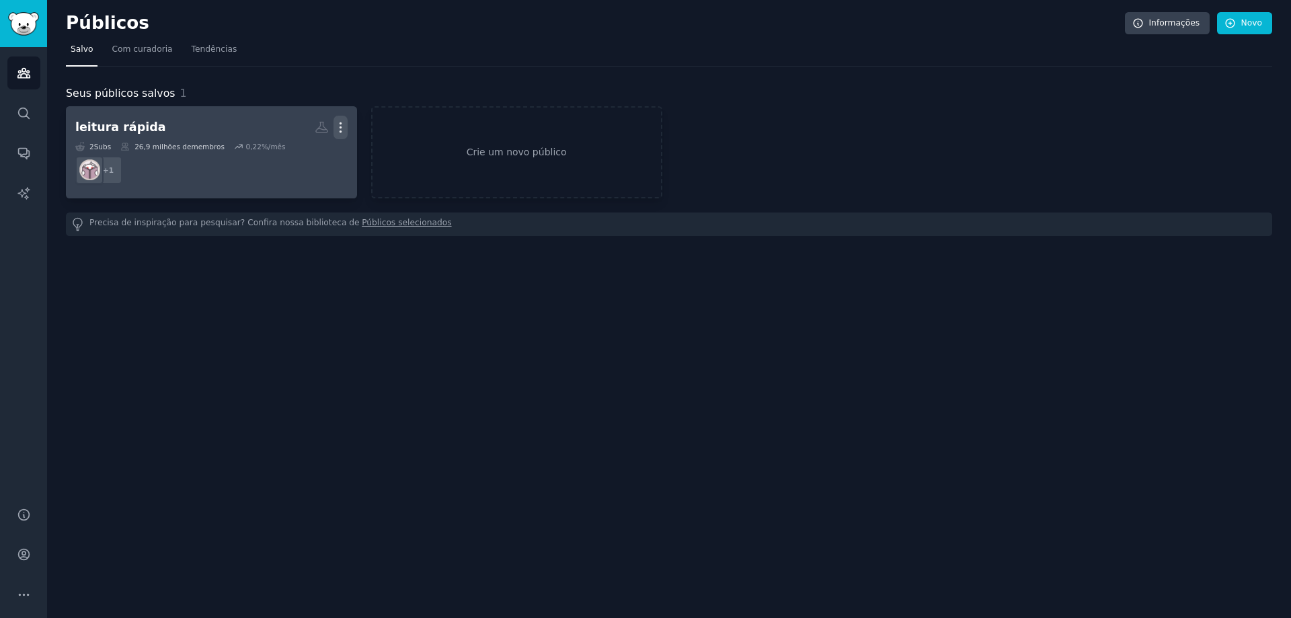
click at [341, 126] on icon "button" at bounding box center [340, 127] width 1 height 9
click at [305, 159] on p "Delete" at bounding box center [303, 156] width 31 height 14
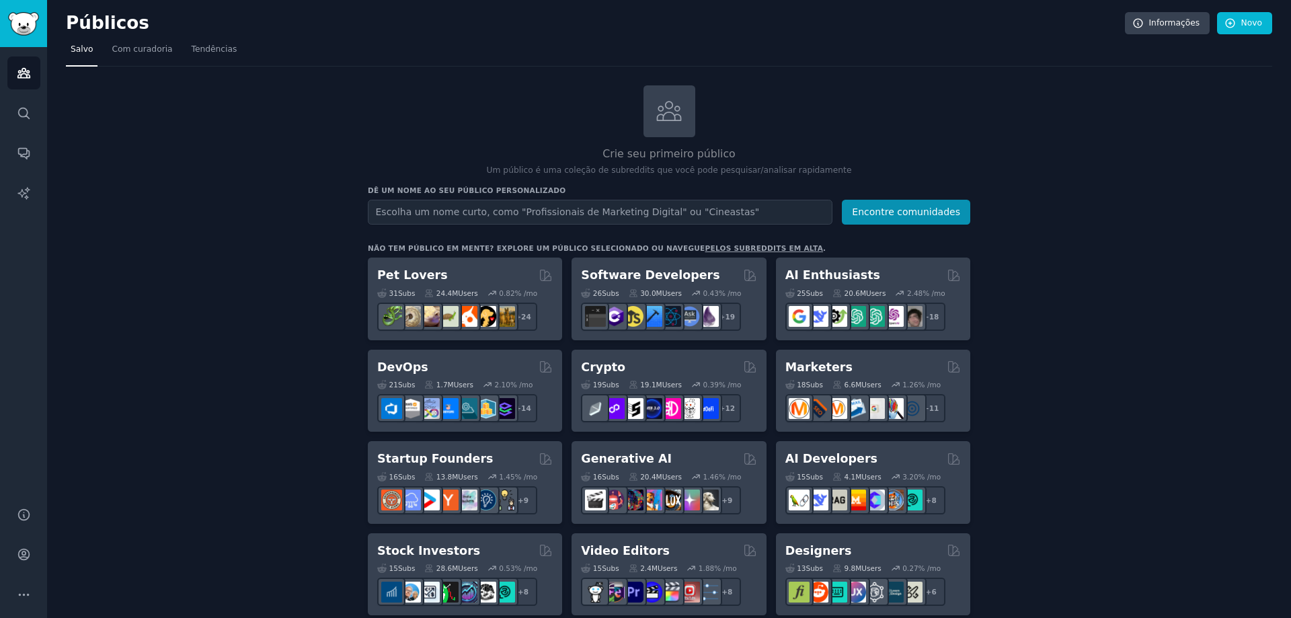
click at [650, 212] on input "text" at bounding box center [600, 212] width 465 height 25
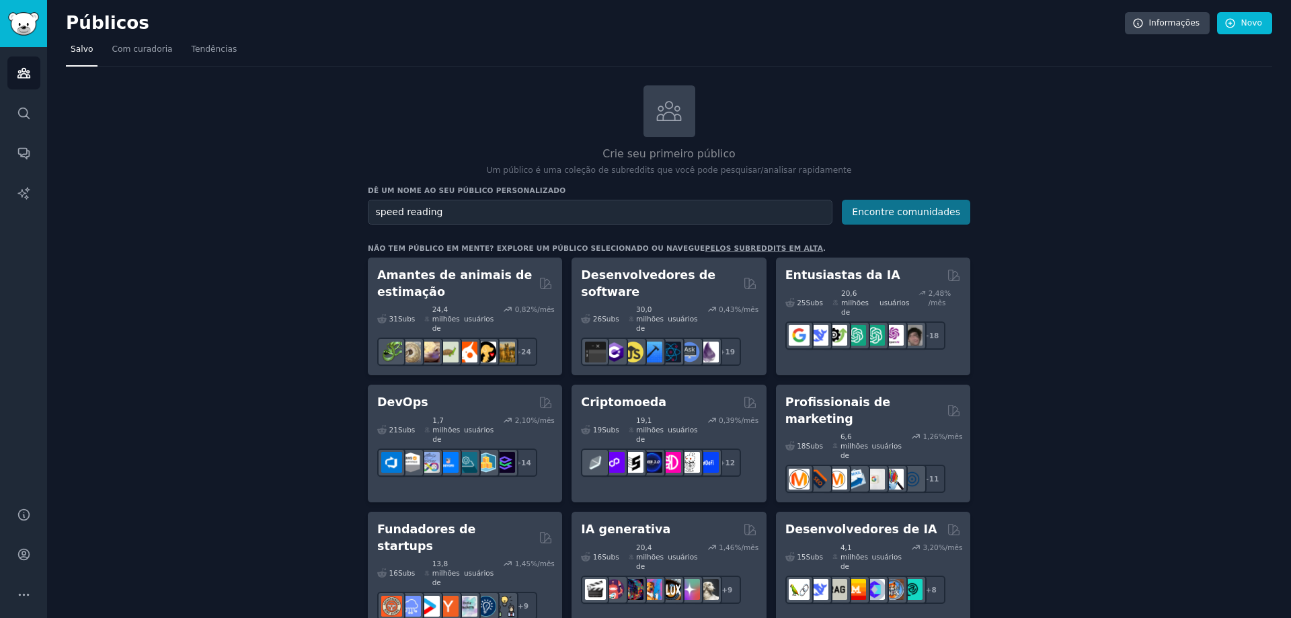
type input "speed reading"
click at [907, 208] on font "Encontre comunidades" at bounding box center [906, 211] width 108 height 11
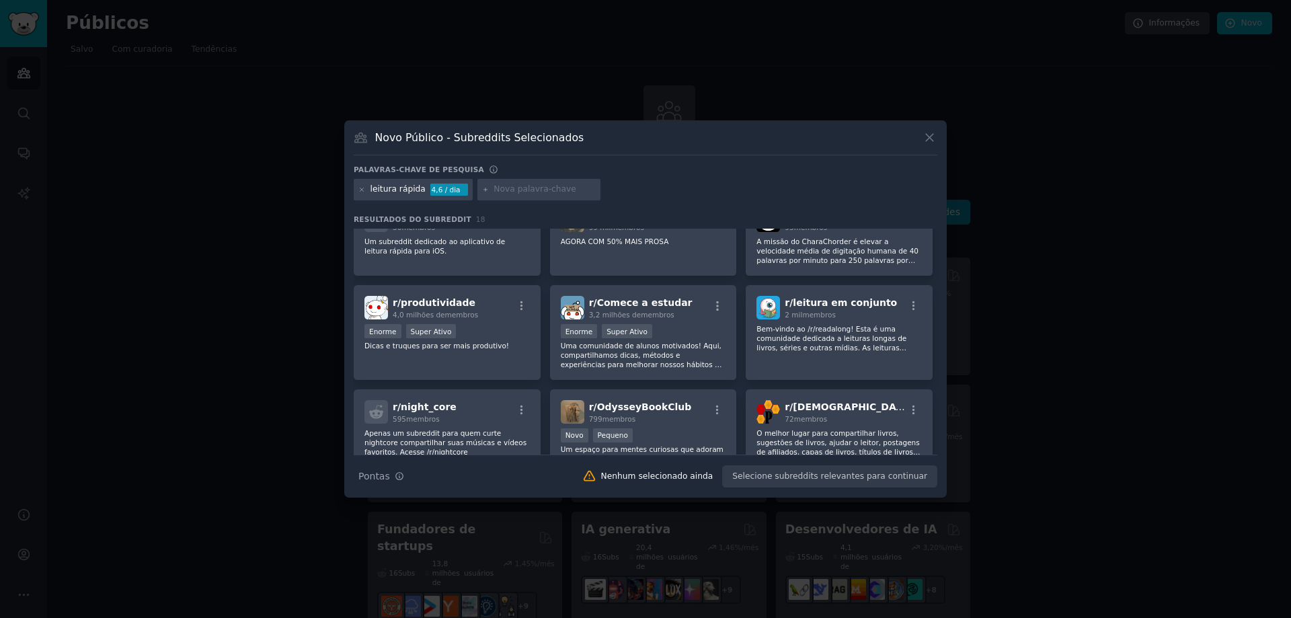
scroll to position [202, 0]
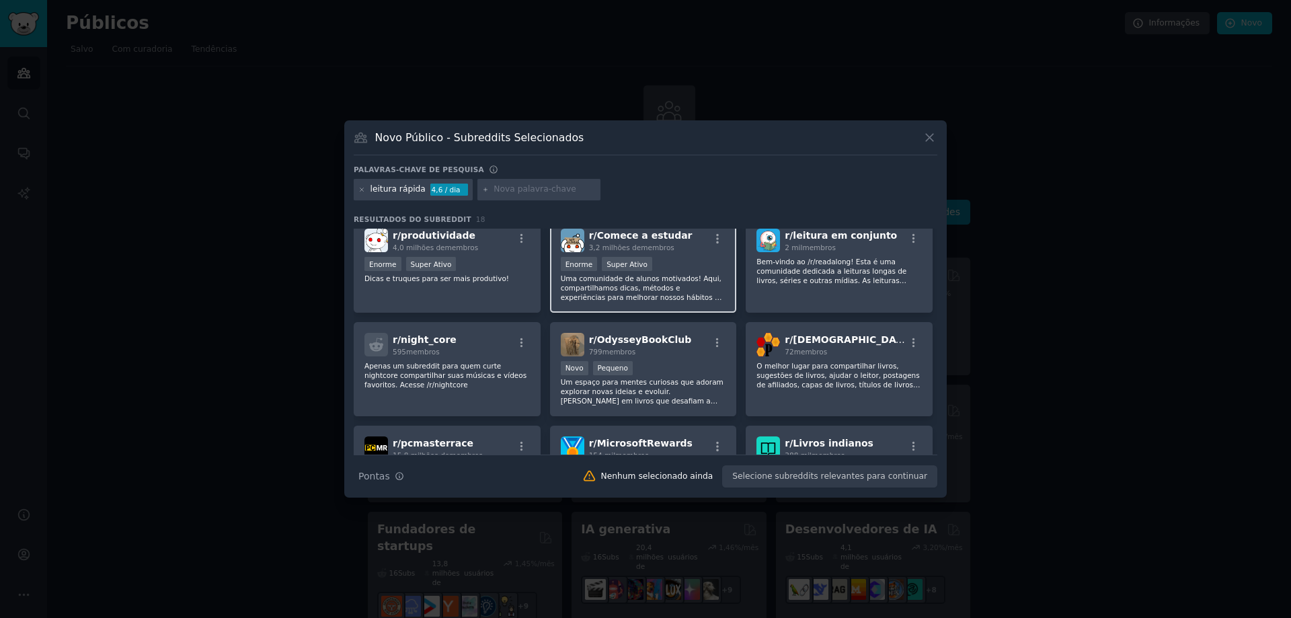
click at [596, 283] on font "Uma comunidade de alunos motivados! Aqui, compartilhamos dicas, métodos e exper…" at bounding box center [642, 301] width 163 height 55
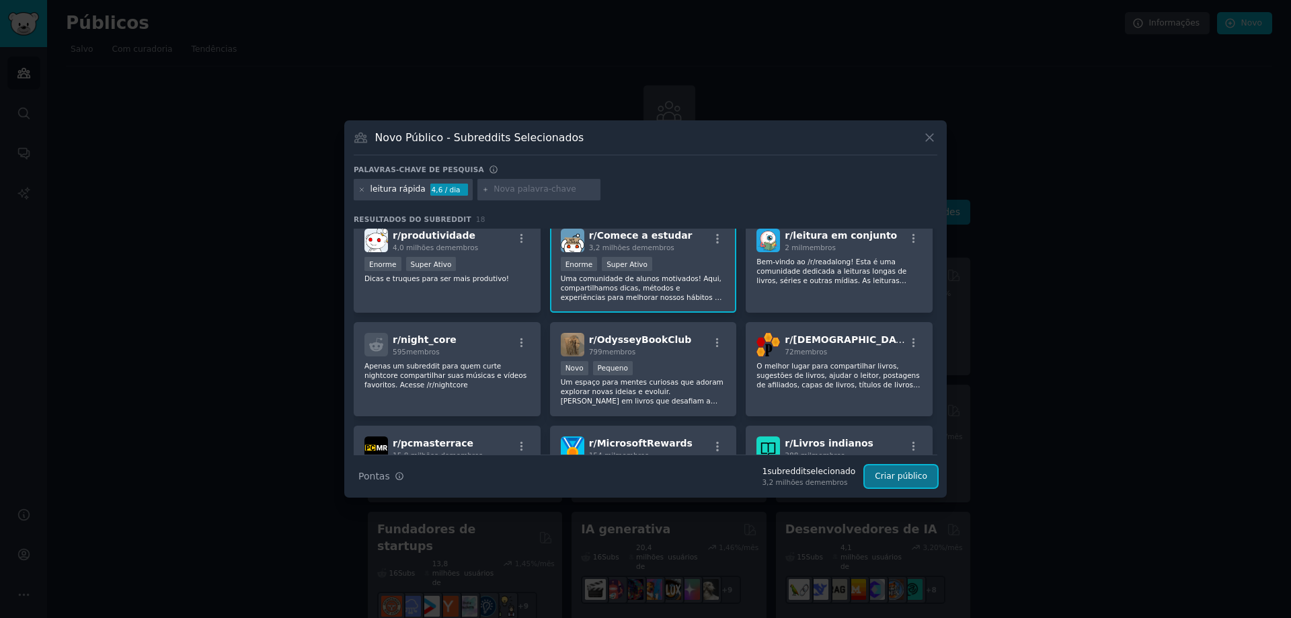
click at [923, 479] on font "Criar público" at bounding box center [901, 475] width 52 height 9
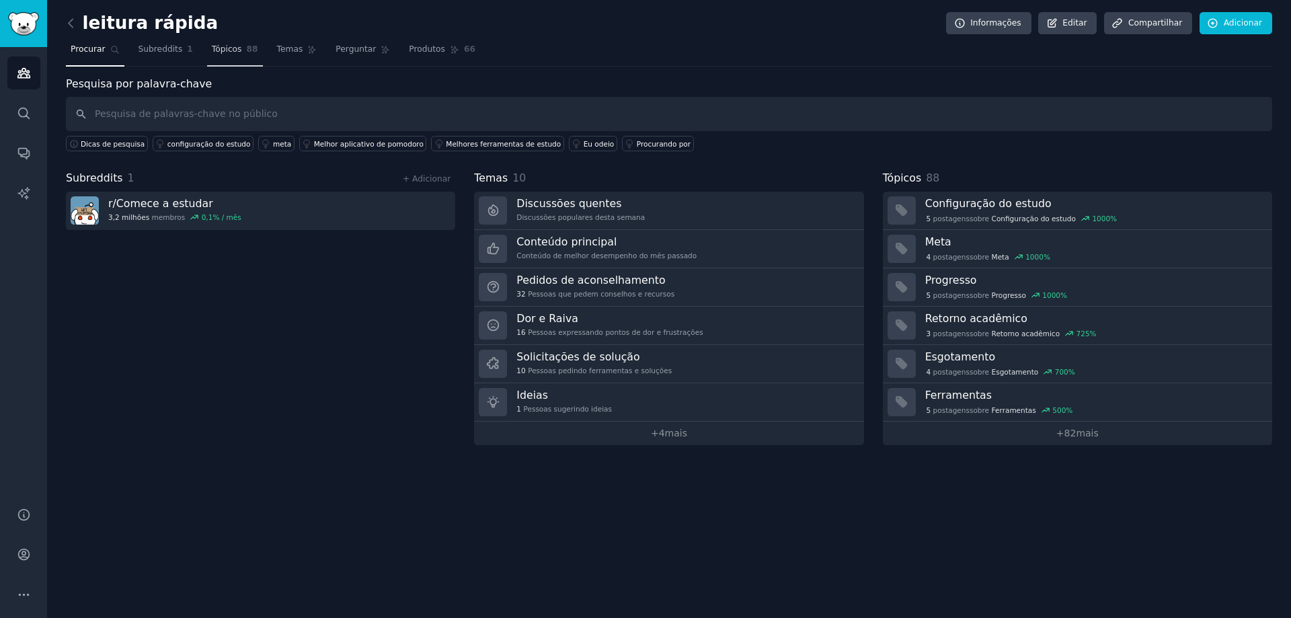
click at [212, 46] on font "Tópicos" at bounding box center [227, 48] width 30 height 9
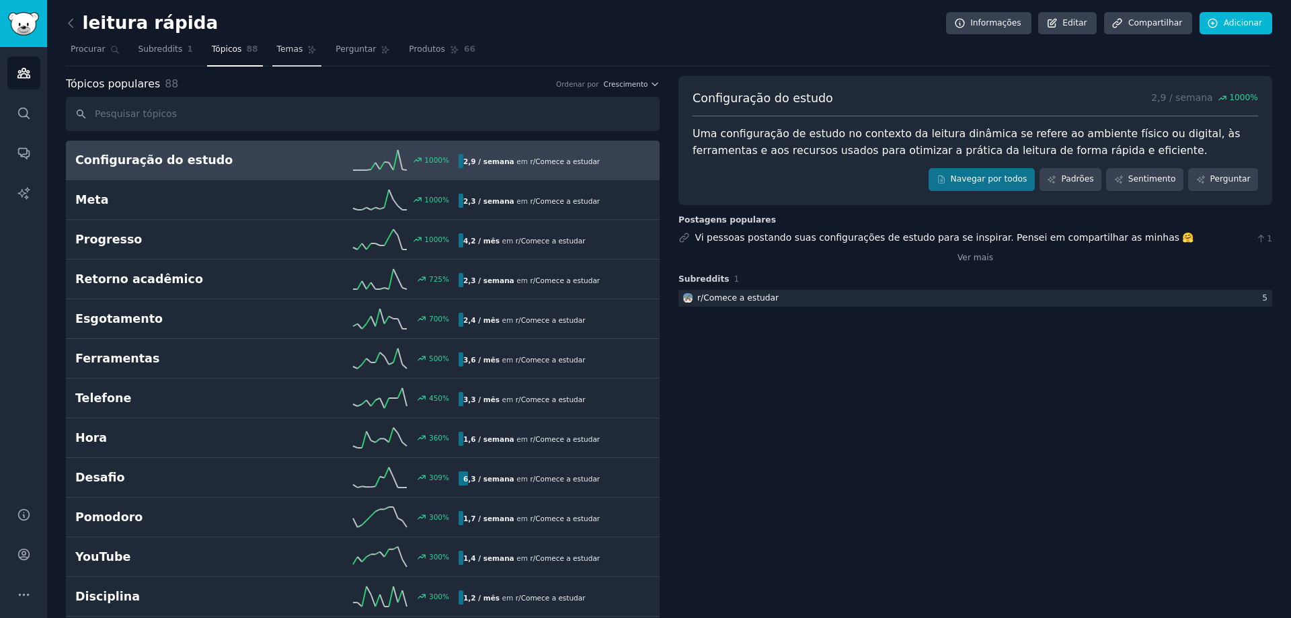
click at [280, 52] on font "Temas" at bounding box center [290, 48] width 26 height 9
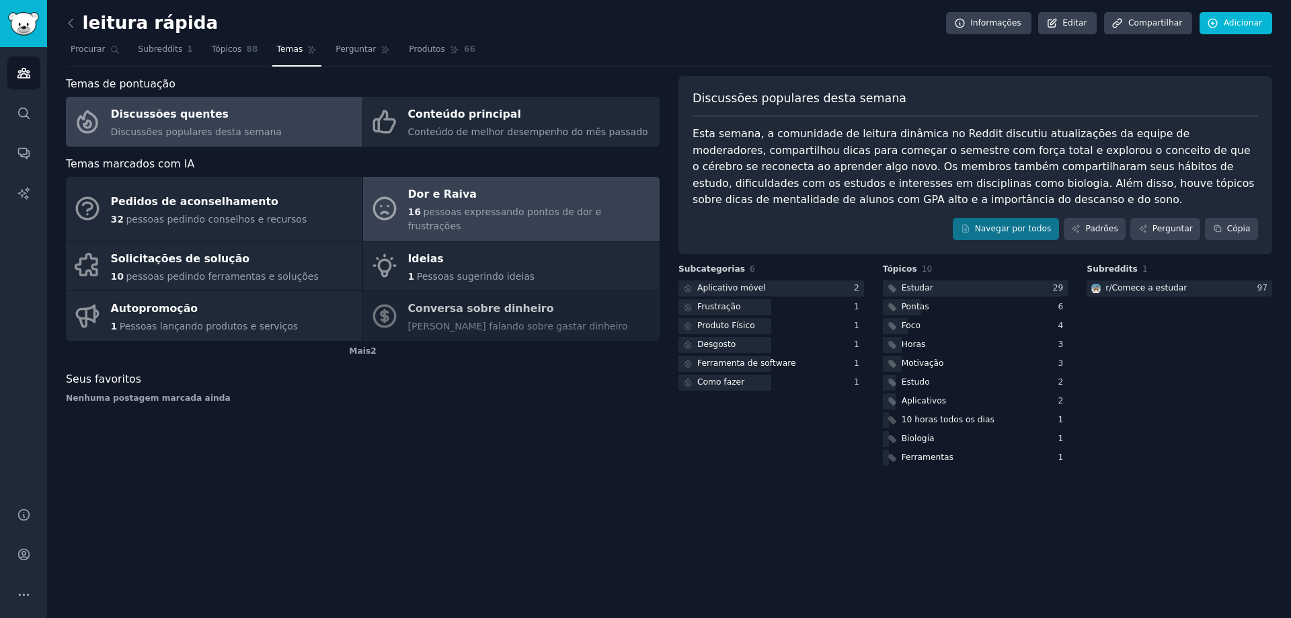
click at [482, 208] on font "pessoas expressando pontos de dor e frustrações" at bounding box center [505, 218] width 194 height 25
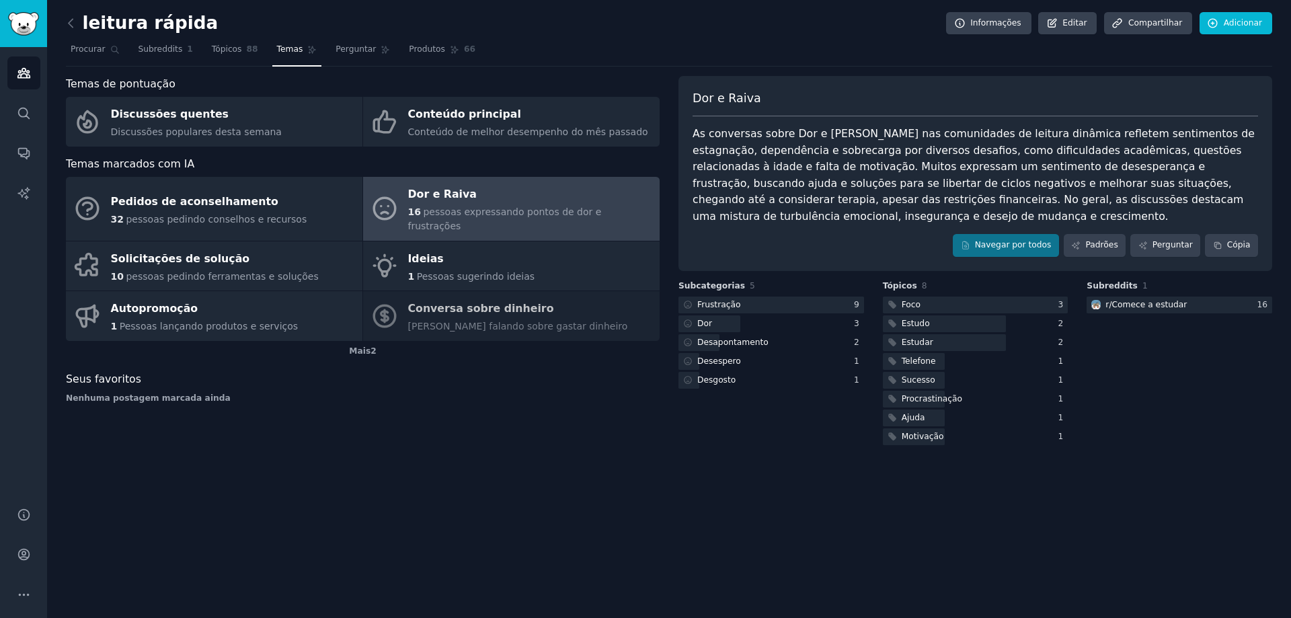
click at [79, 21] on link at bounding box center [74, 24] width 17 height 22
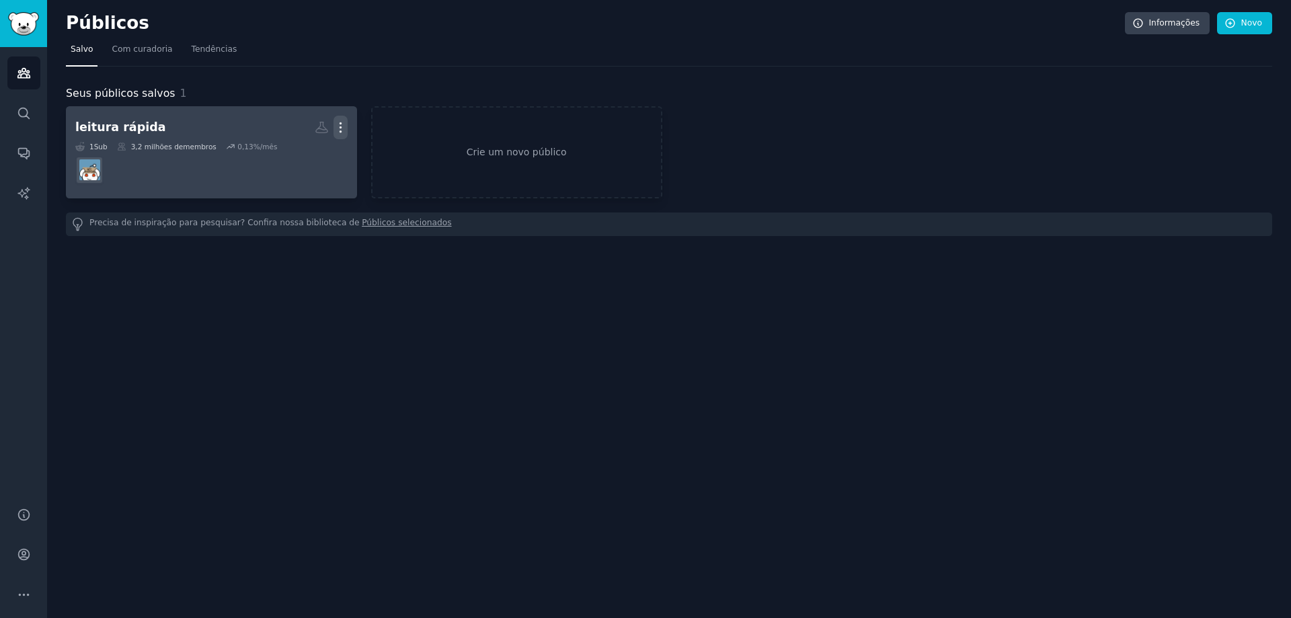
click at [338, 128] on icon "button" at bounding box center [340, 127] width 14 height 14
click at [309, 155] on p "Delete" at bounding box center [303, 156] width 31 height 14
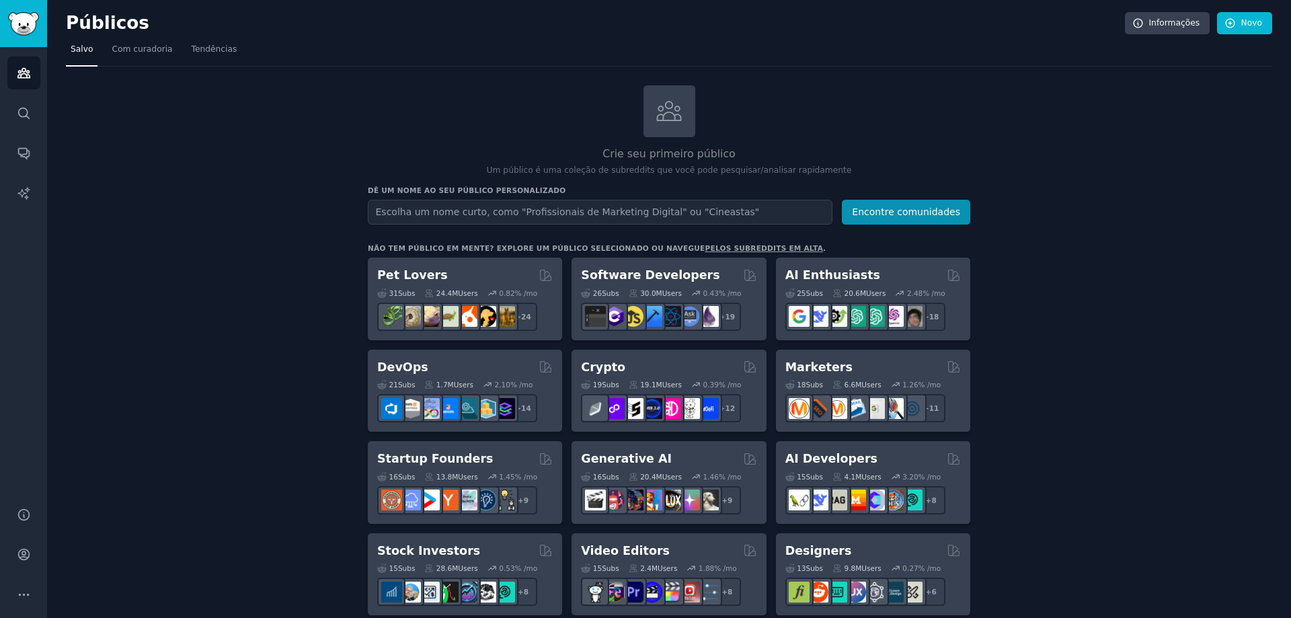
click at [601, 212] on input "text" at bounding box center [600, 212] width 465 height 25
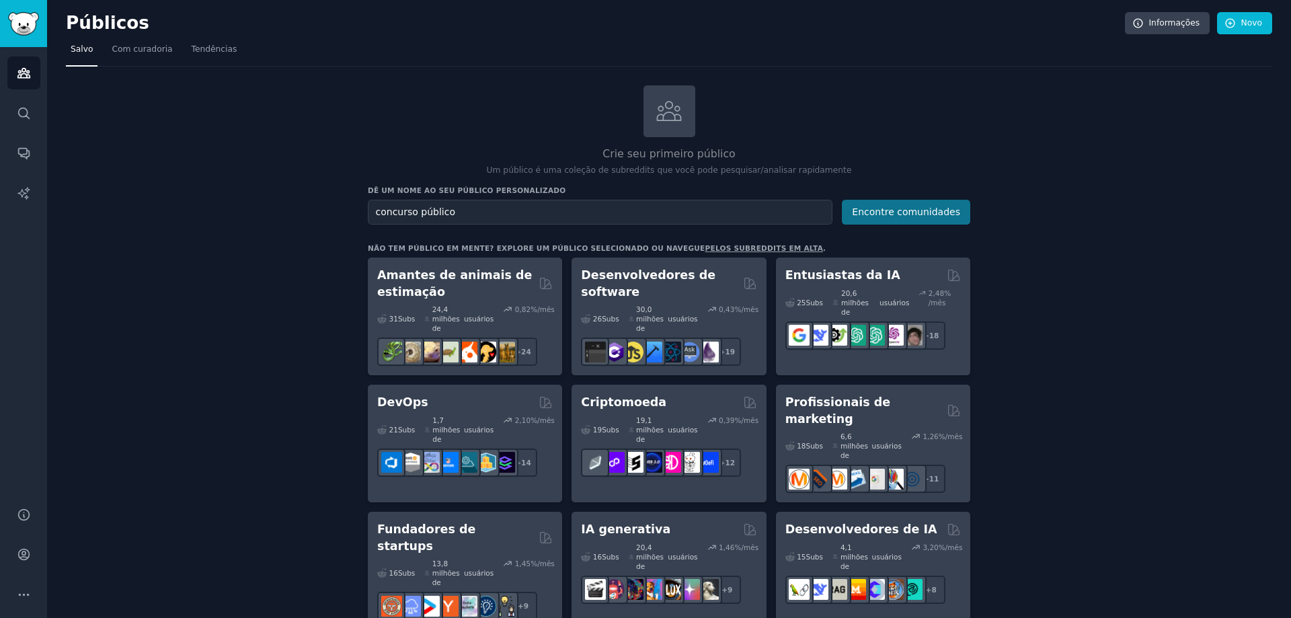
type input "concurso público"
click at [947, 200] on button "Encontre comunidades" at bounding box center [906, 212] width 128 height 25
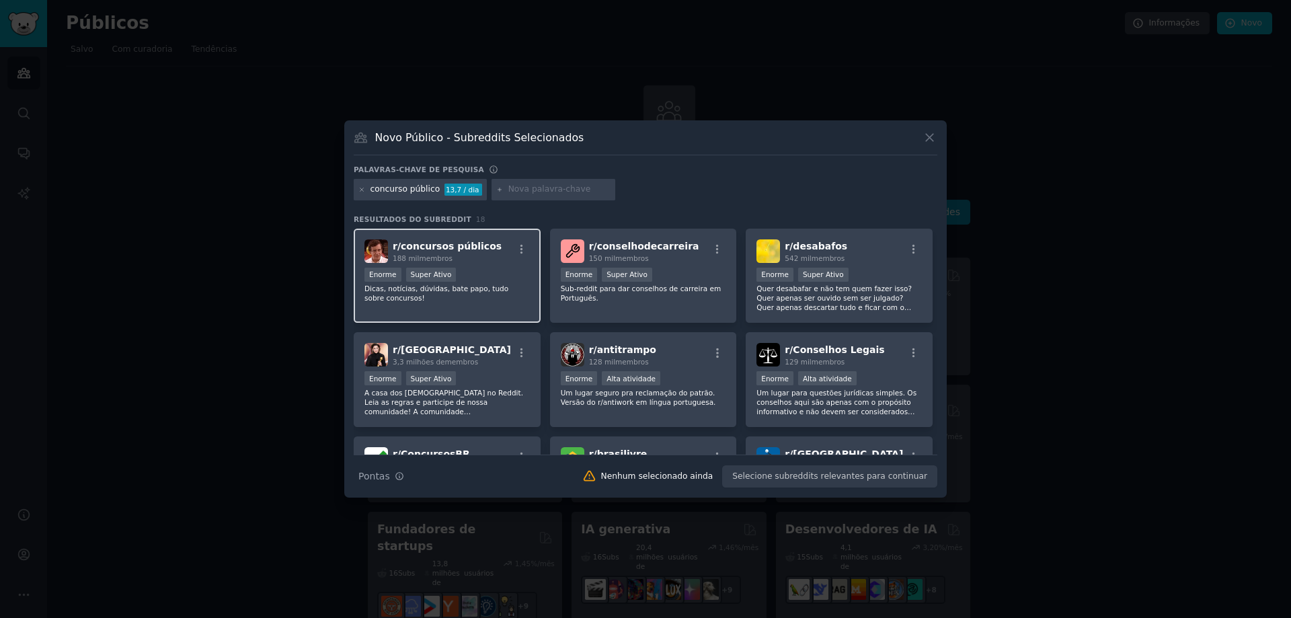
click at [511, 264] on div "r/ concursos públicos 188 mil membros Enorme Super Ativo Dicas, notícias, dúvid…" at bounding box center [447, 276] width 187 height 95
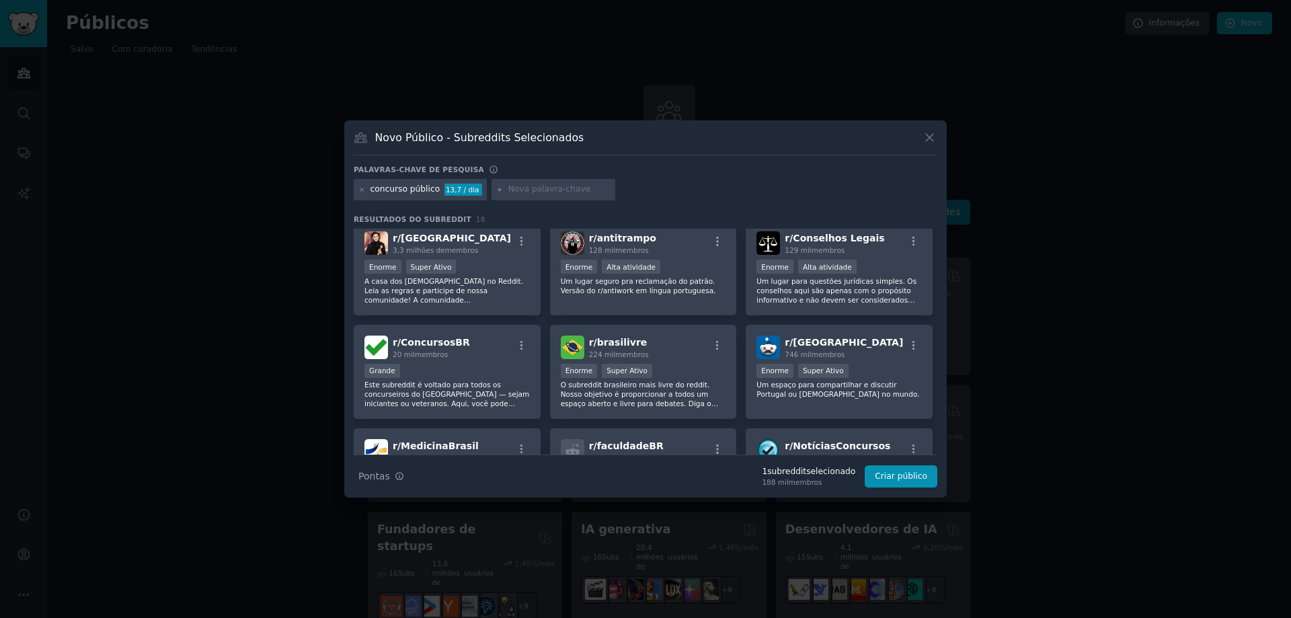
scroll to position [134, 0]
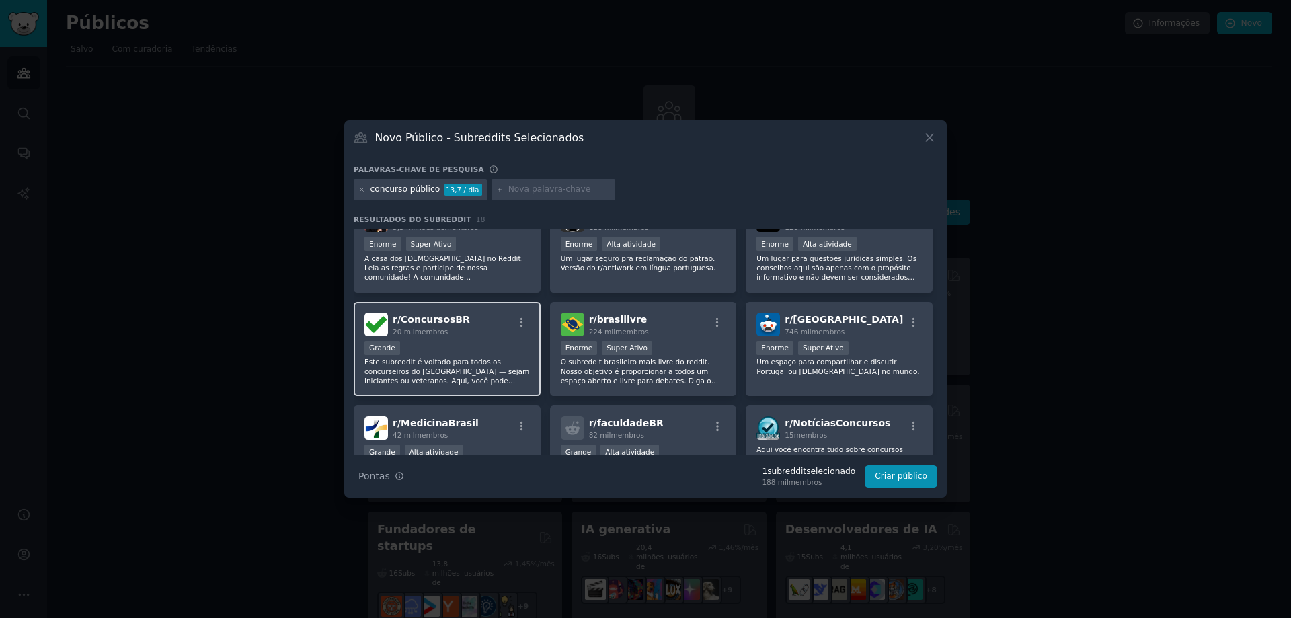
click at [467, 327] on div "r/ ConcursosBR 20 mil membros" at bounding box center [446, 325] width 165 height 24
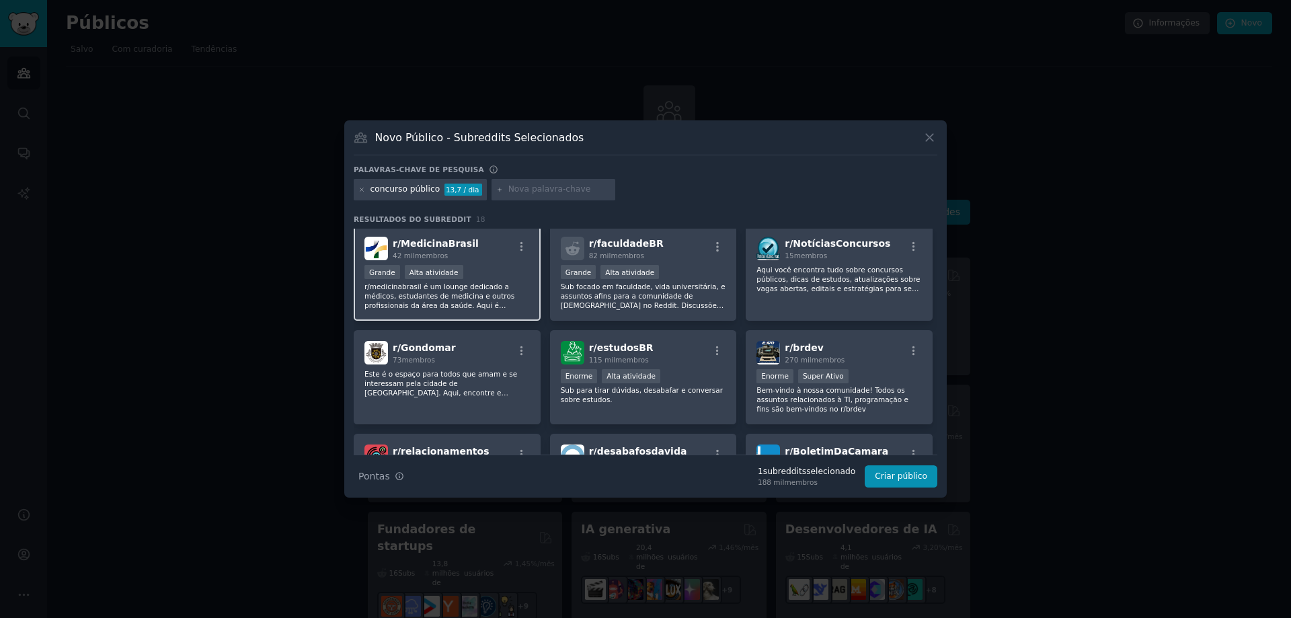
scroll to position [336, 0]
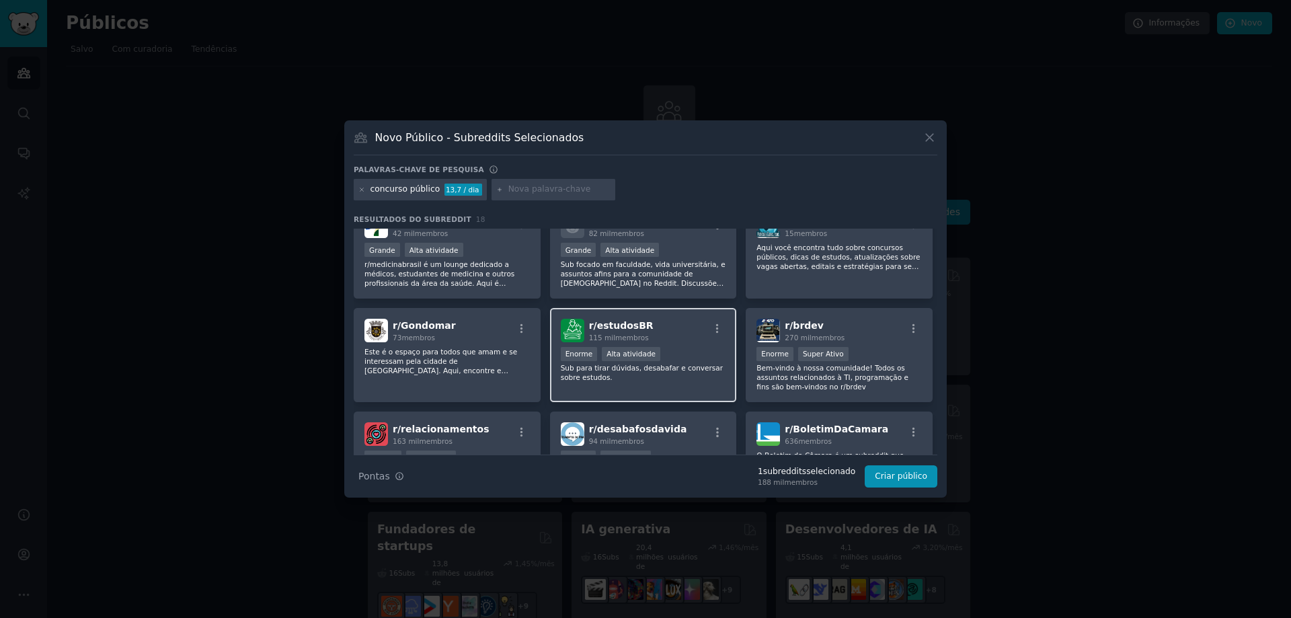
click at [664, 372] on font "Sub para tirar dúvidas, desabafar e conversar sobre estudos." at bounding box center [642, 372] width 162 height 17
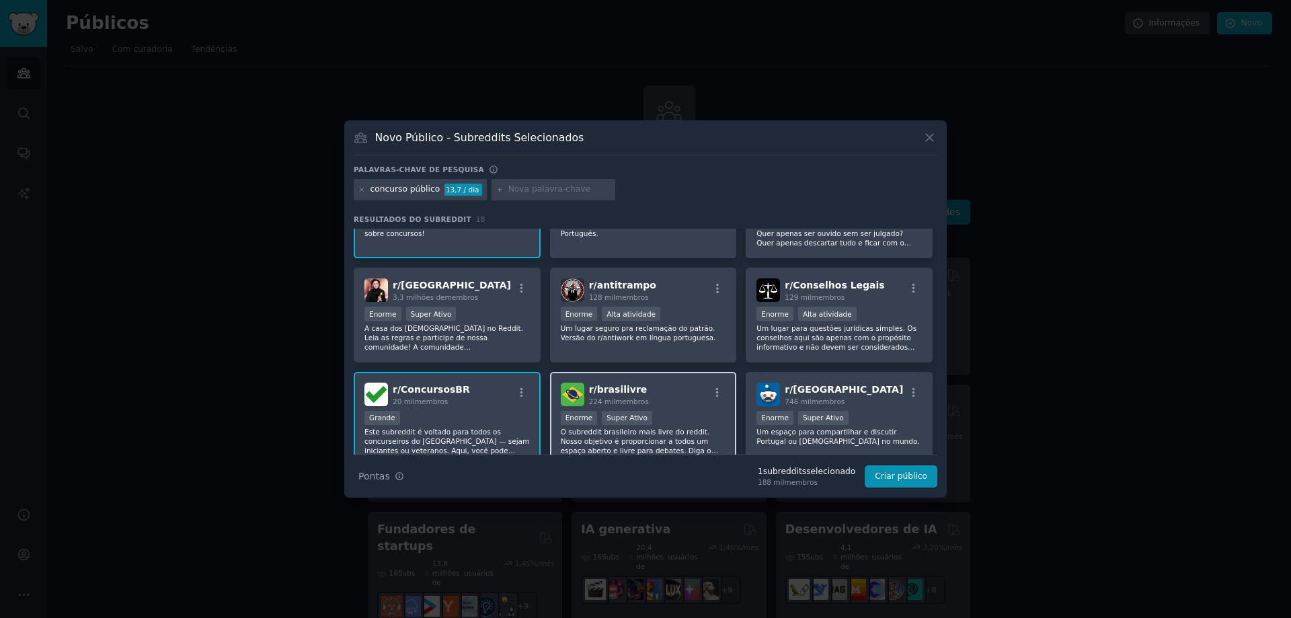
scroll to position [0, 0]
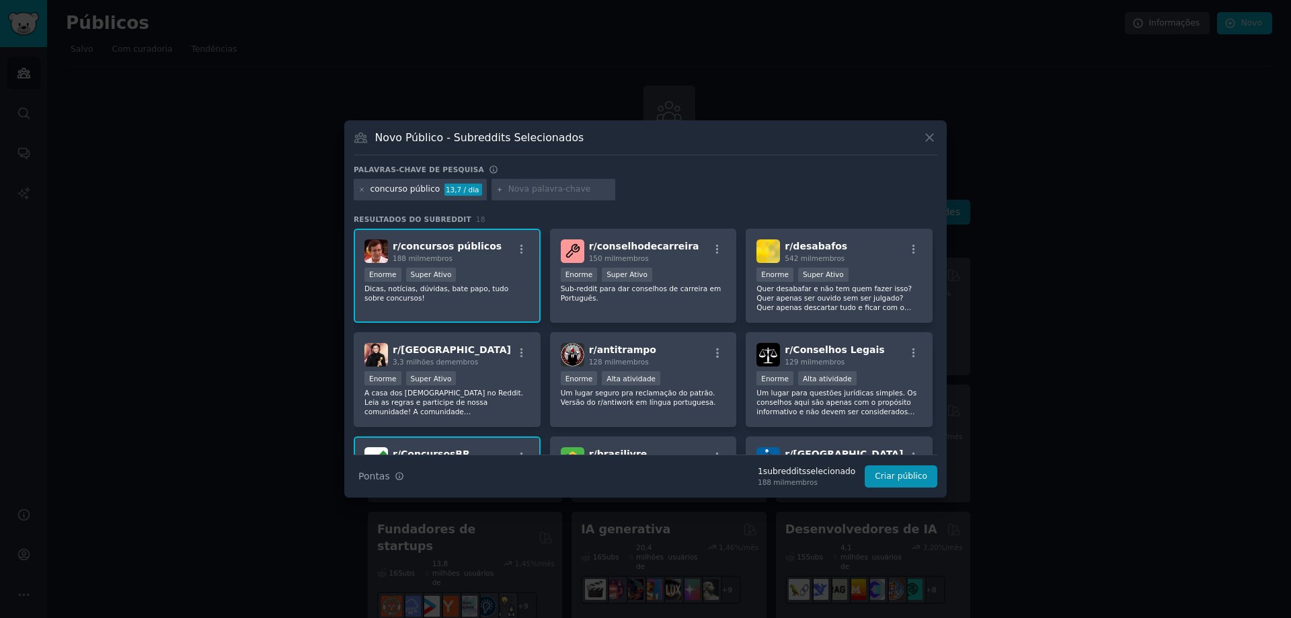
click at [466, 262] on div "188 mil membros" at bounding box center [447, 257] width 109 height 9
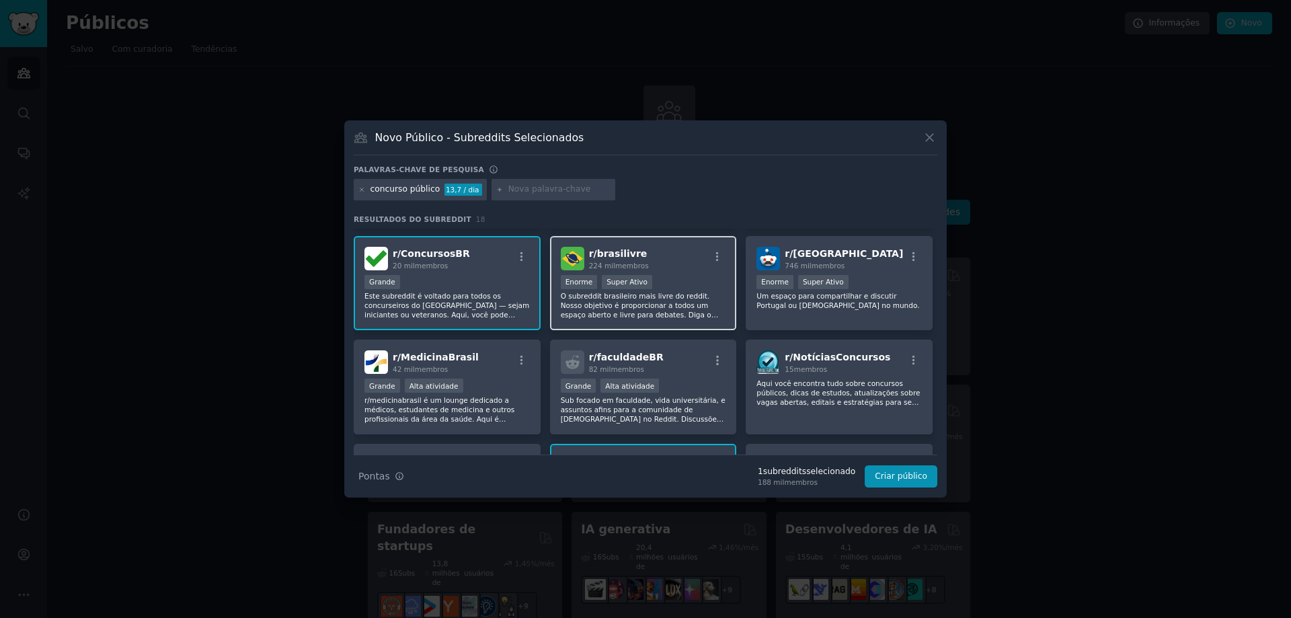
scroll to position [202, 0]
click at [477, 274] on div "Grande" at bounding box center [446, 282] width 165 height 17
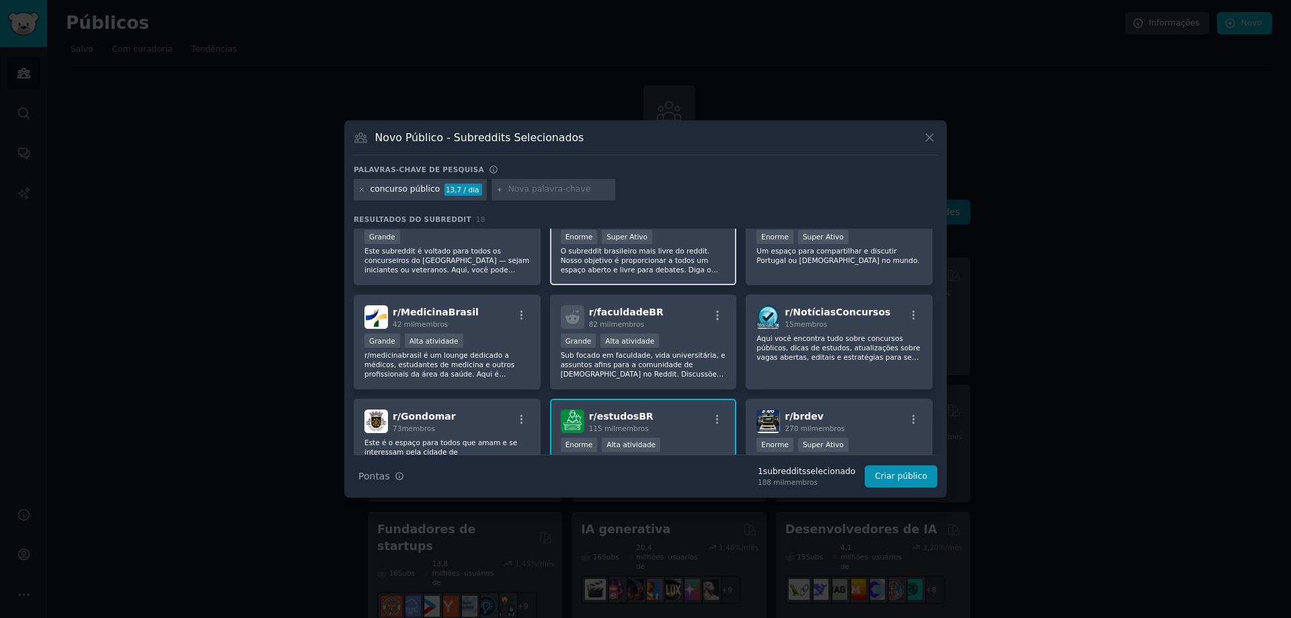
scroll to position [269, 0]
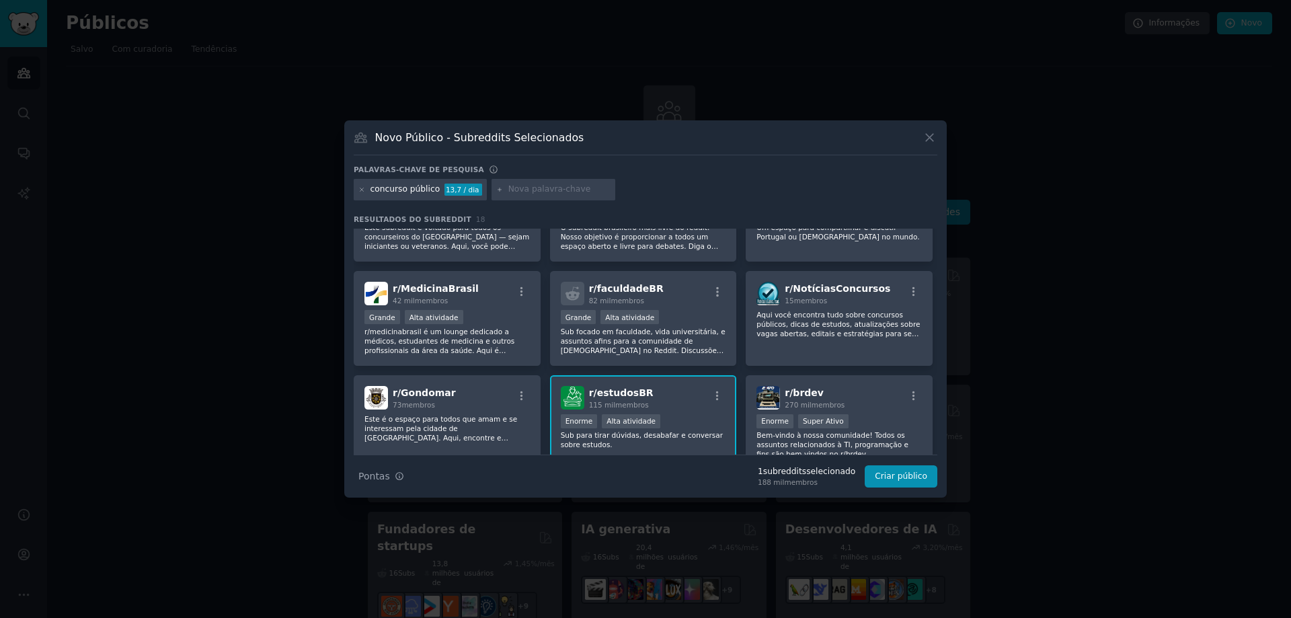
click at [653, 401] on div "r/ estudosBR 115 mil membros" at bounding box center [643, 398] width 165 height 24
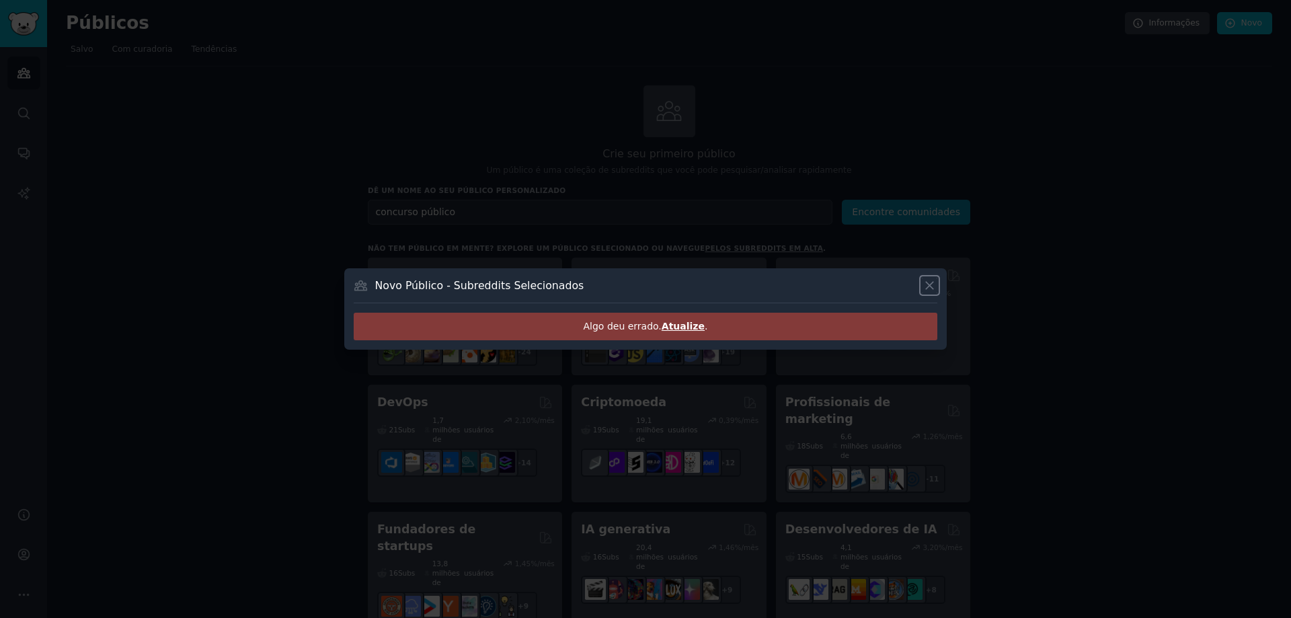
click at [926, 284] on icon at bounding box center [929, 285] width 14 height 14
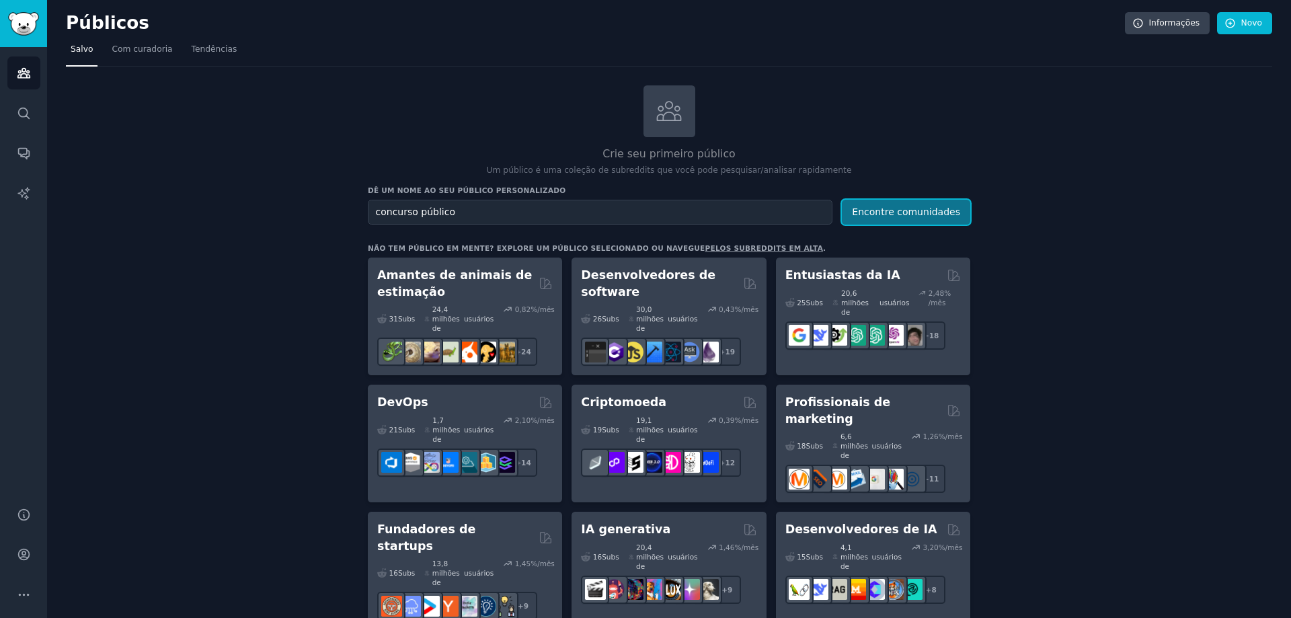
click at [918, 206] on font "Encontre comunidades" at bounding box center [906, 211] width 108 height 11
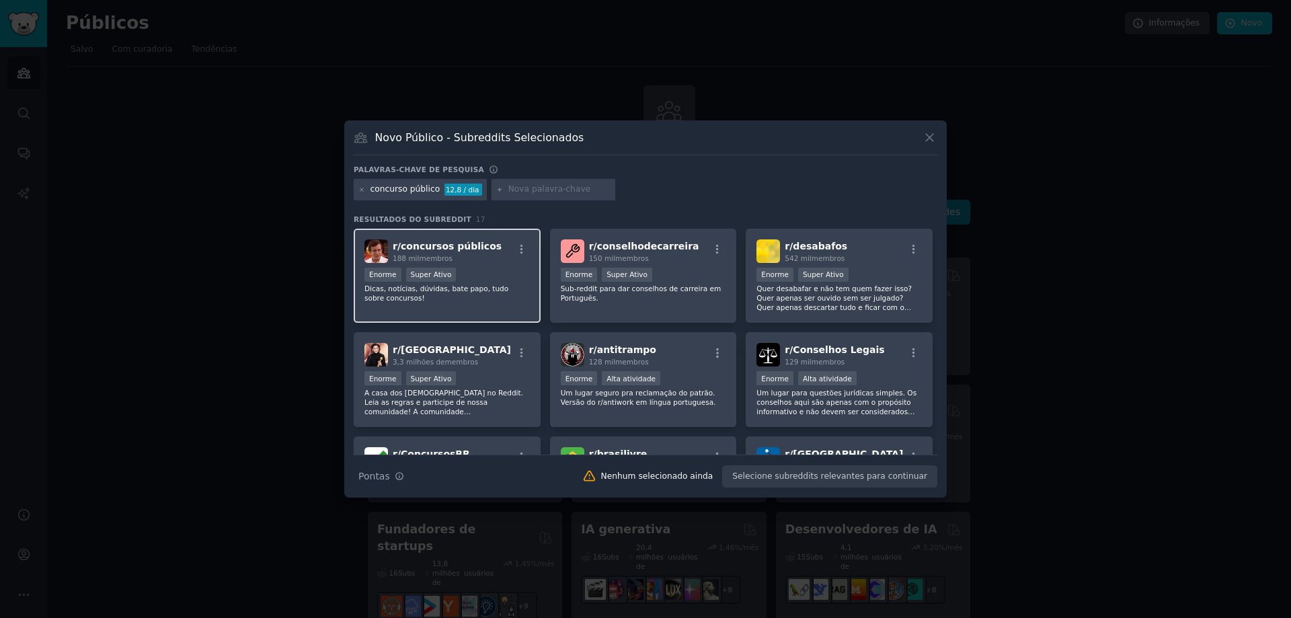
click at [475, 253] on div "188 mil membros" at bounding box center [447, 257] width 109 height 9
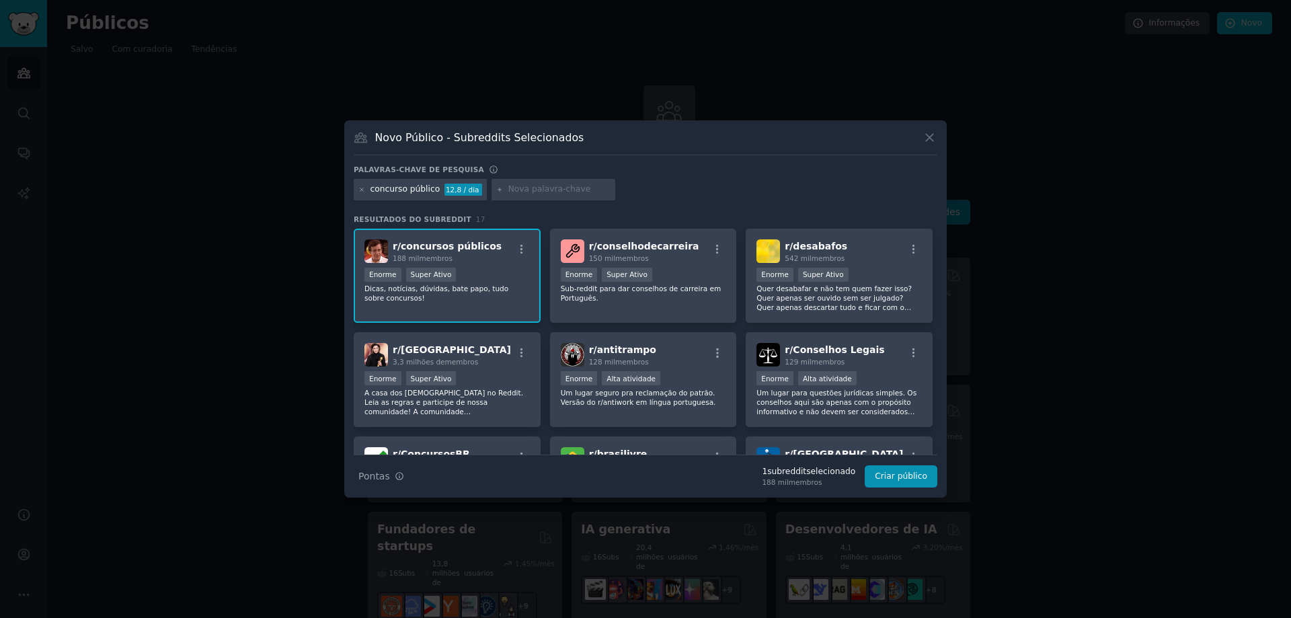
click at [902, 463] on div "Dicas de pesquisa Pontas 1 subreddit selecionado 188 mil membros Criar público" at bounding box center [646, 471] width 584 height 34
click at [901, 477] on font "Criar público" at bounding box center [901, 475] width 52 height 9
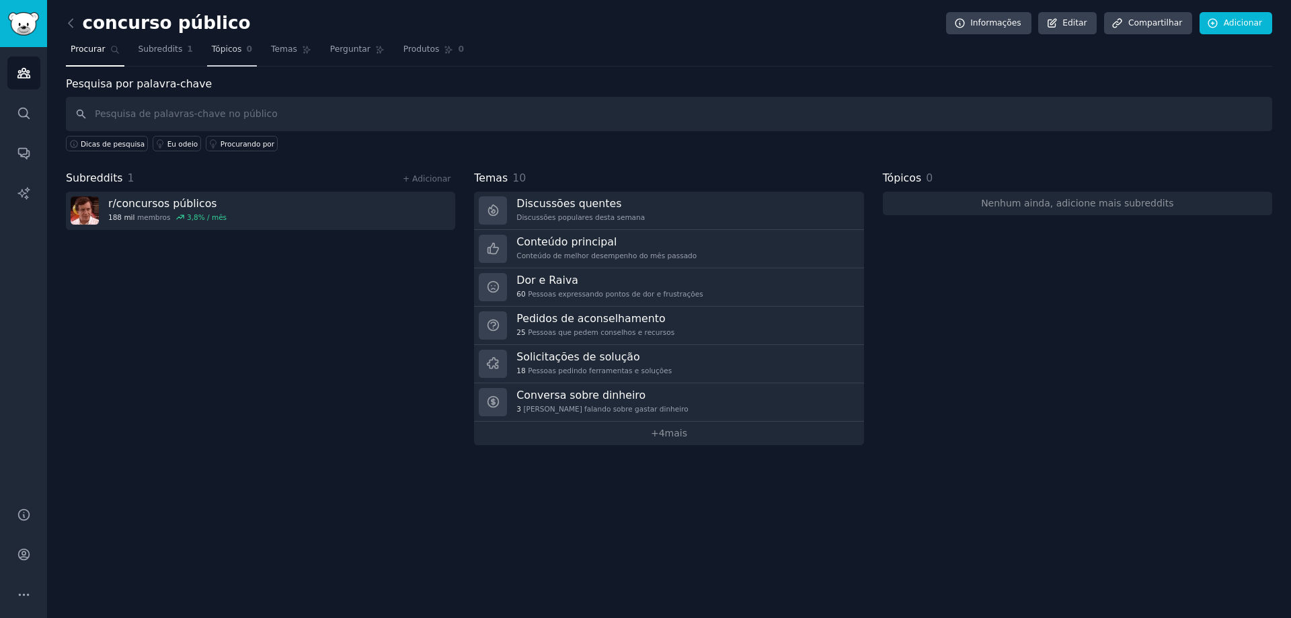
click at [212, 51] on font "Tópicos" at bounding box center [227, 48] width 30 height 9
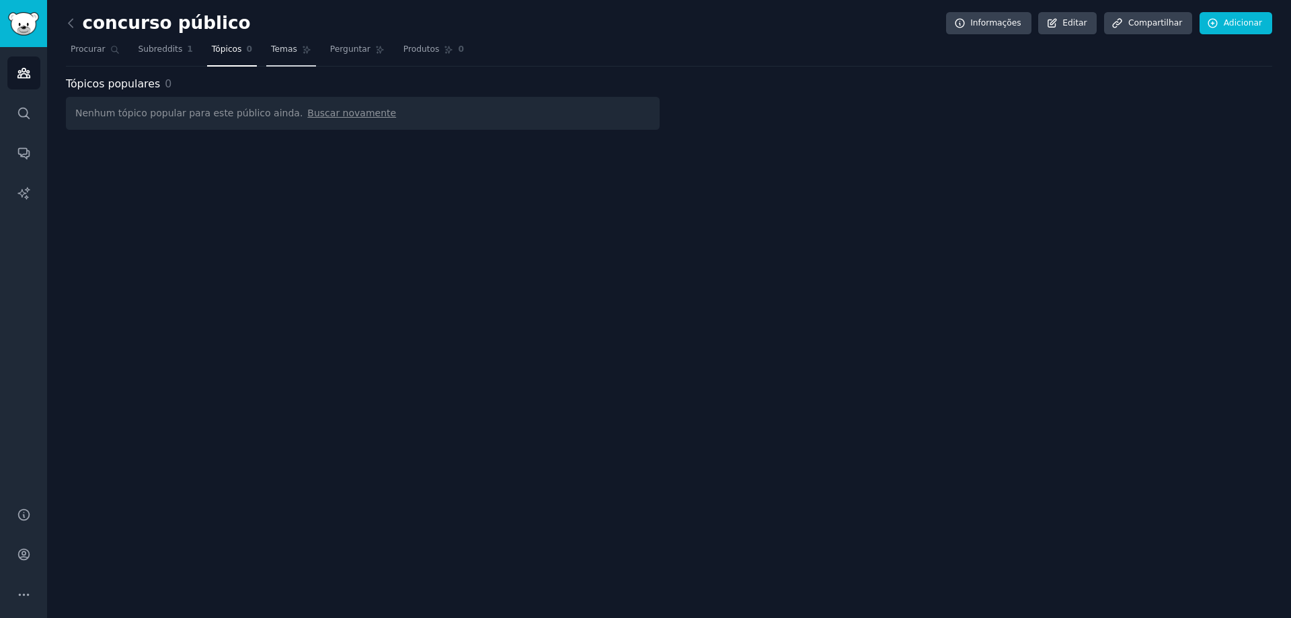
click at [271, 47] on font "Temas" at bounding box center [284, 48] width 26 height 9
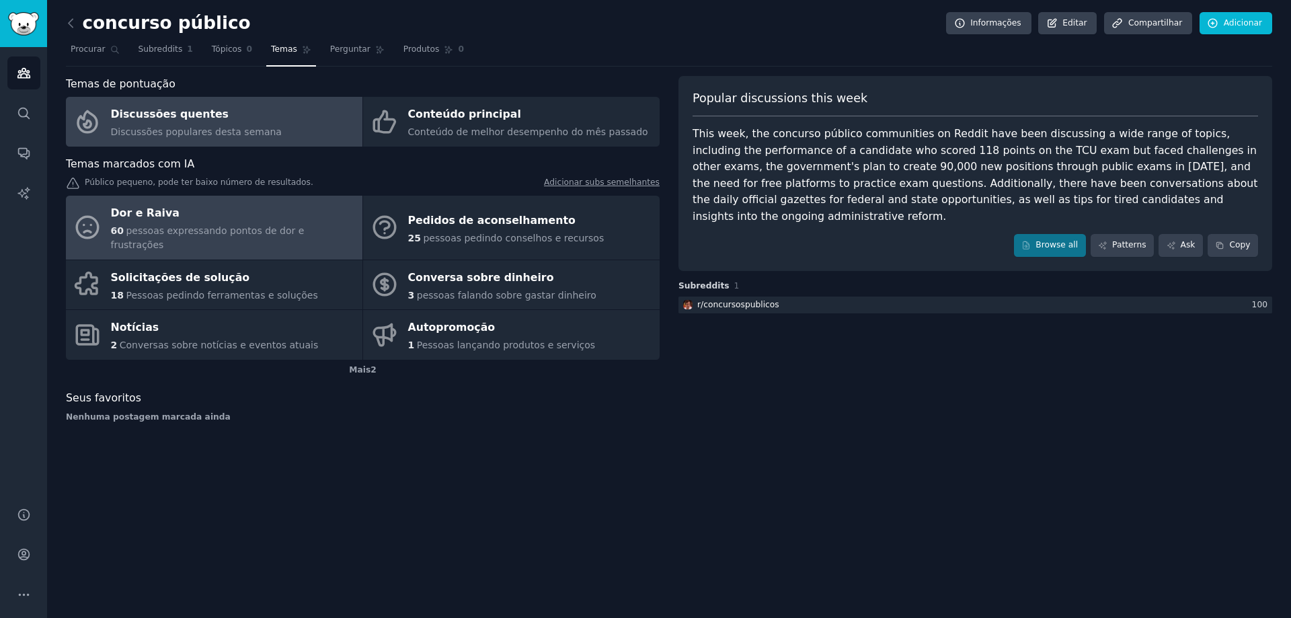
click at [205, 233] on font "pessoas expressando pontos de dor e frustrações" at bounding box center [208, 237] width 194 height 25
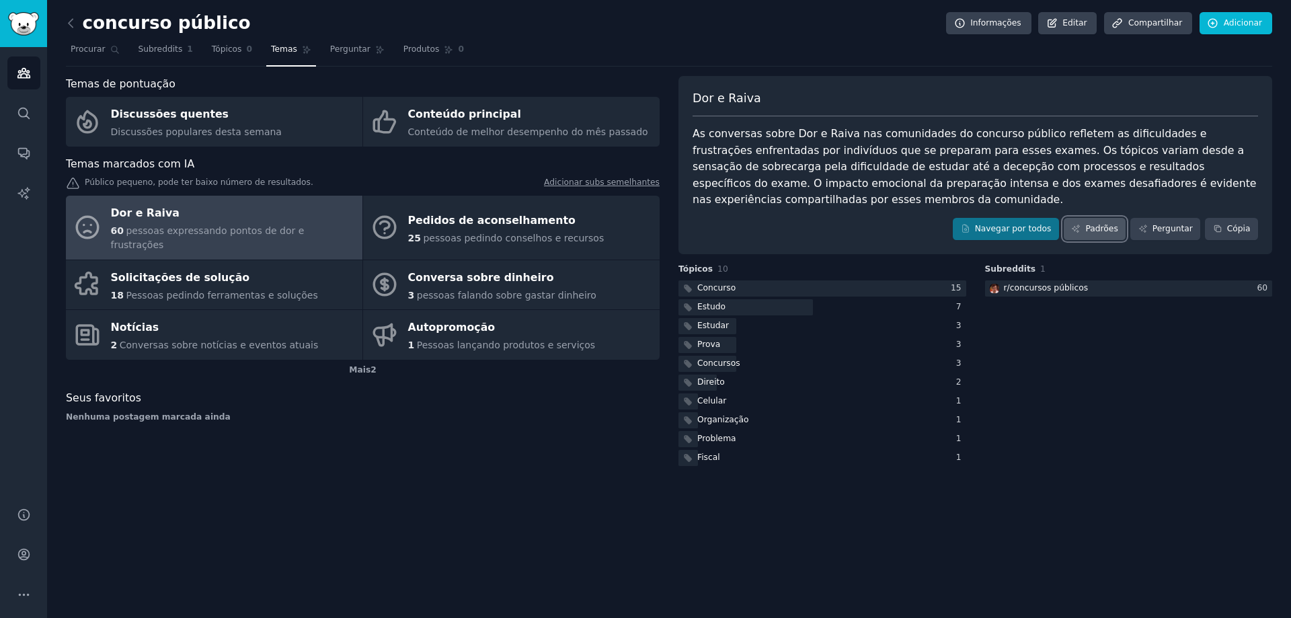
click at [1080, 225] on icon at bounding box center [1075, 228] width 7 height 7
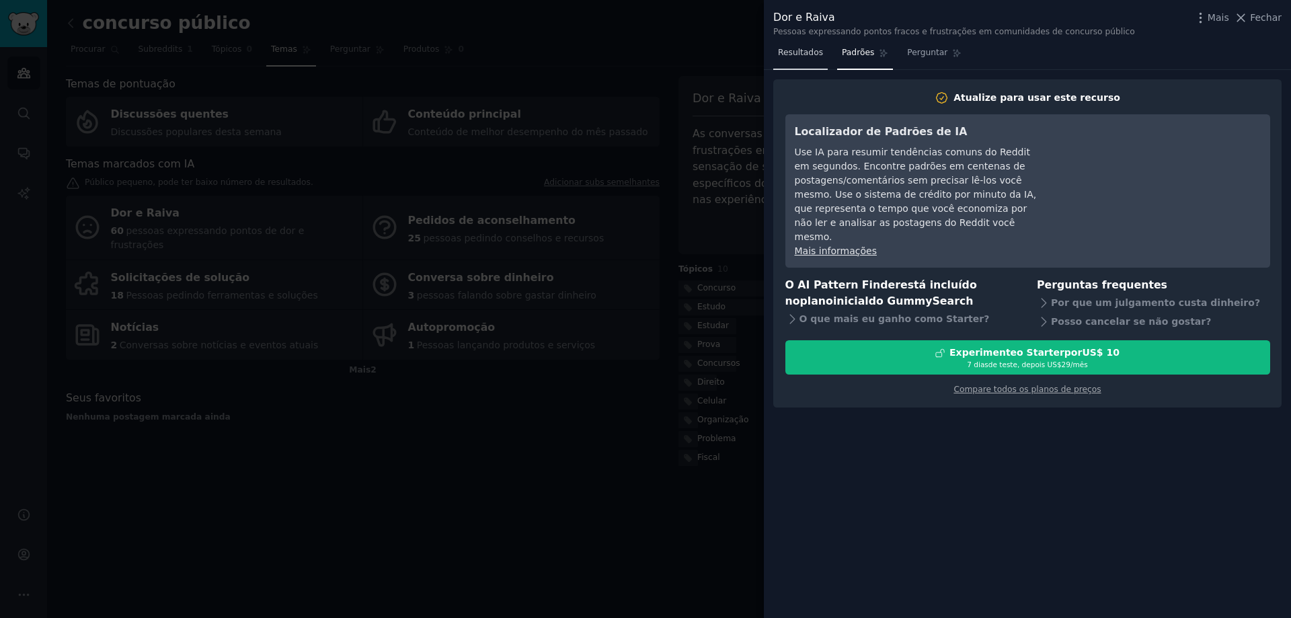
click at [795, 54] on font "Resultados" at bounding box center [800, 52] width 45 height 9
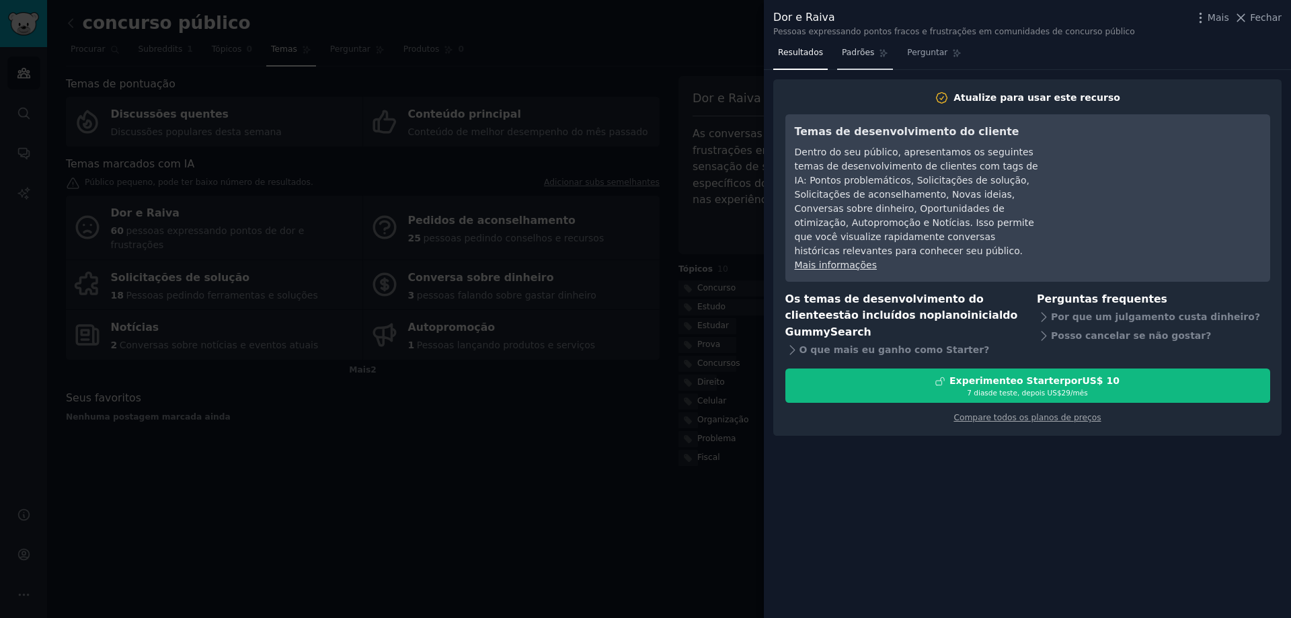
click at [846, 54] on font "Padrões" at bounding box center [858, 52] width 32 height 9
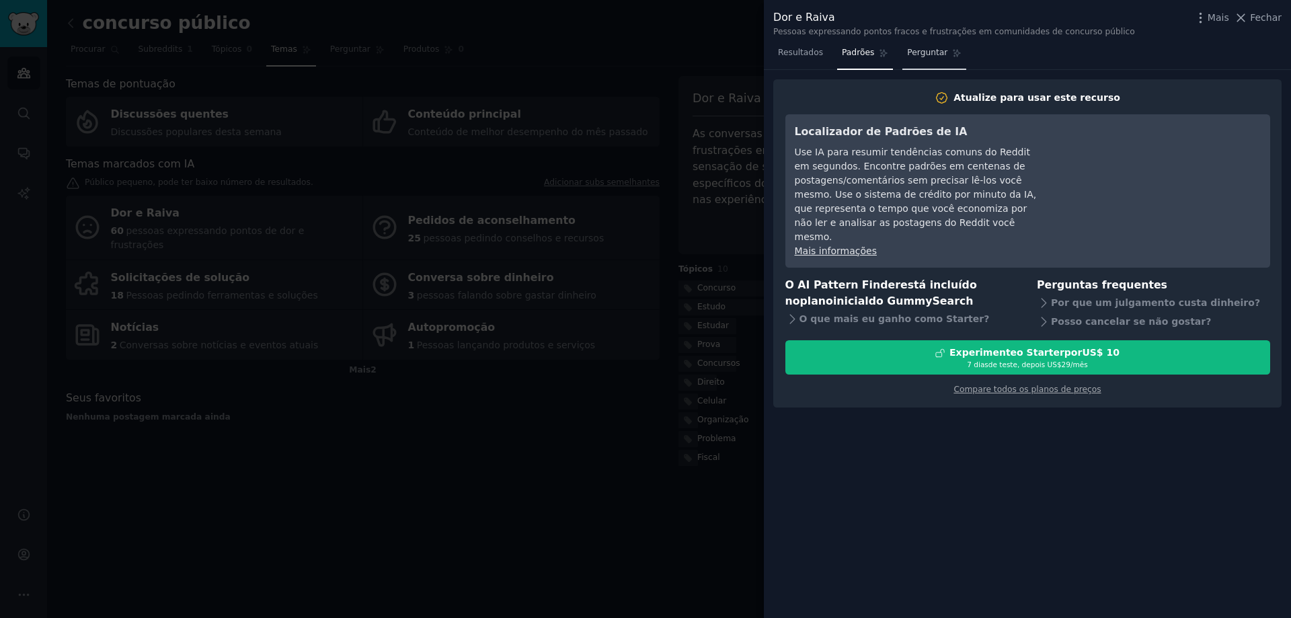
click at [915, 60] on link "Perguntar" at bounding box center [934, 56] width 64 height 28
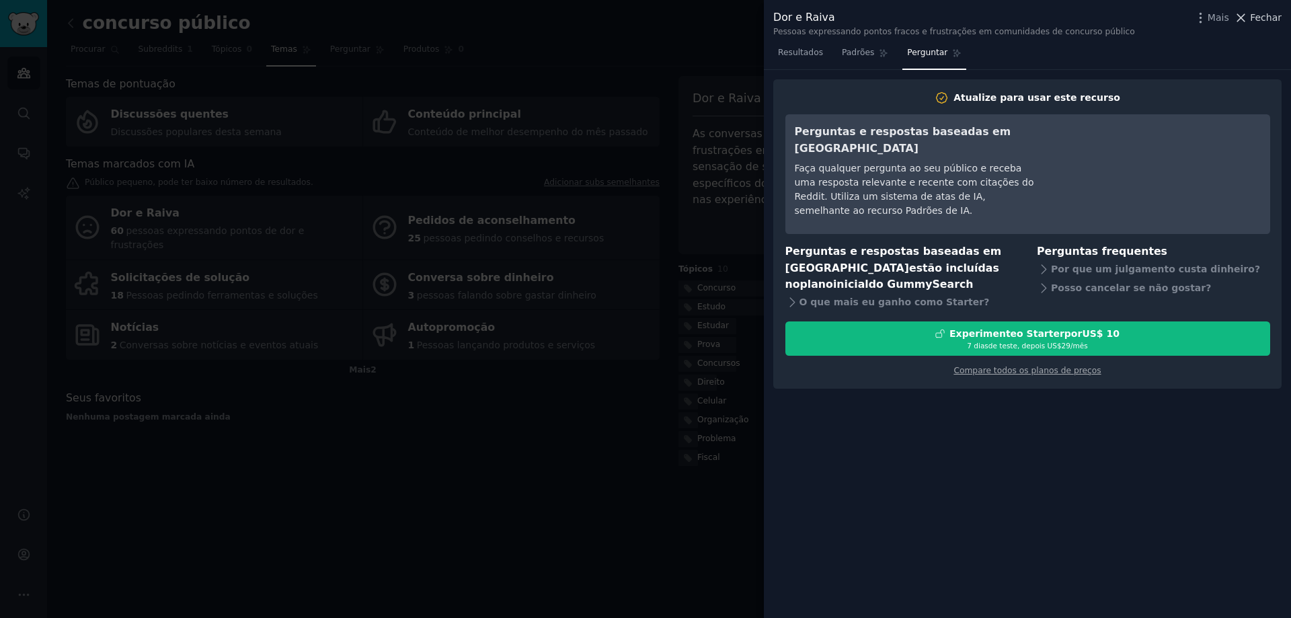
click at [1274, 22] on font "Fechar" at bounding box center [1266, 17] width 32 height 11
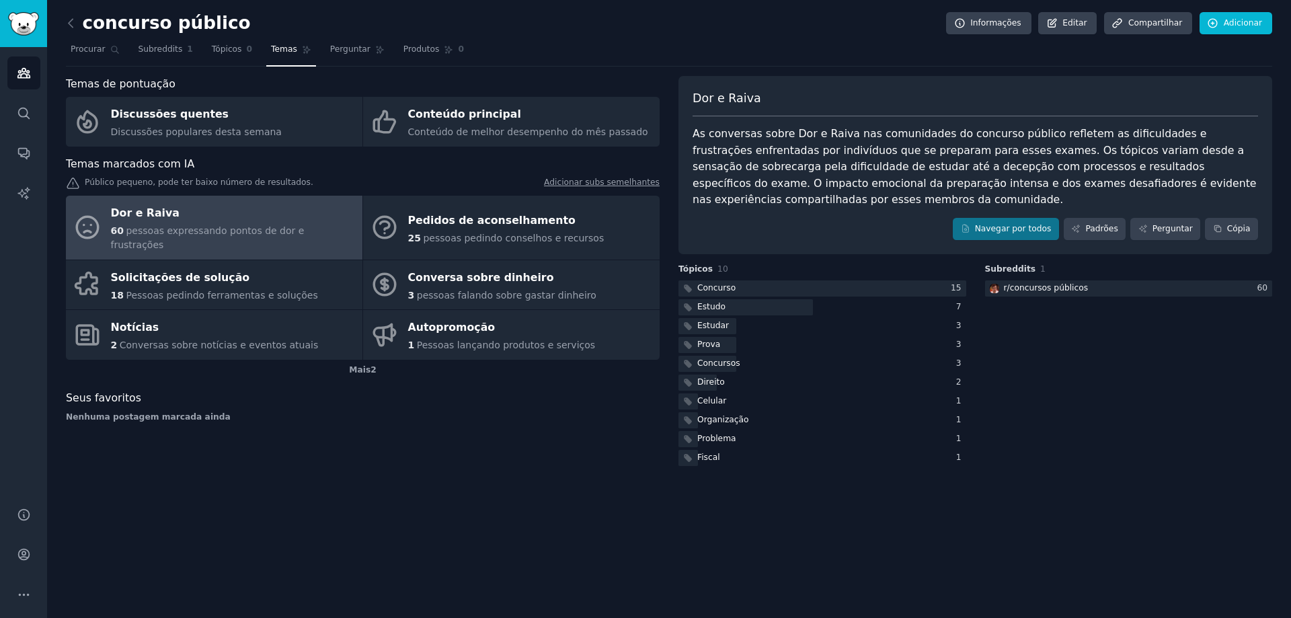
click at [816, 133] on font "As conversas sobre Dor e Raiva nas comunidades do concurso público refletem as …" at bounding box center [975, 166] width 567 height 79
click at [922, 21] on div "concurso público Informações Editar Compartilhar Adicionar" at bounding box center [669, 26] width 1206 height 28
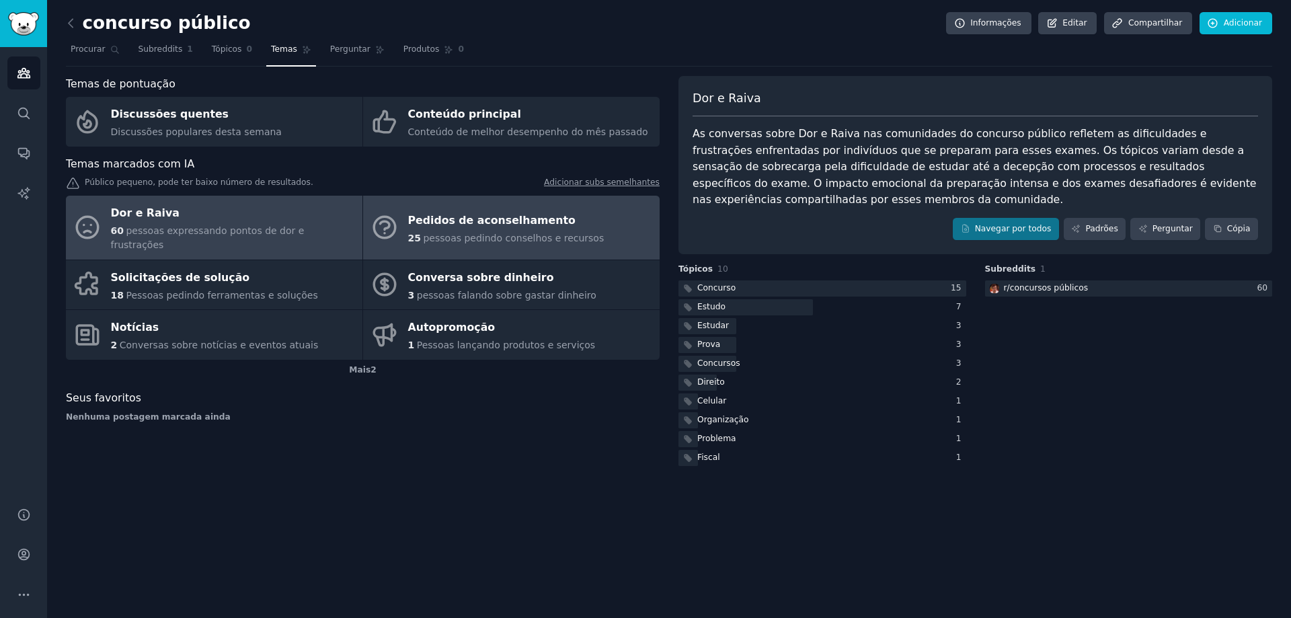
click at [587, 227] on link "Pedidos de aconselhamento 25 pessoas pedindo conselhos e recursos" at bounding box center [511, 228] width 296 height 64
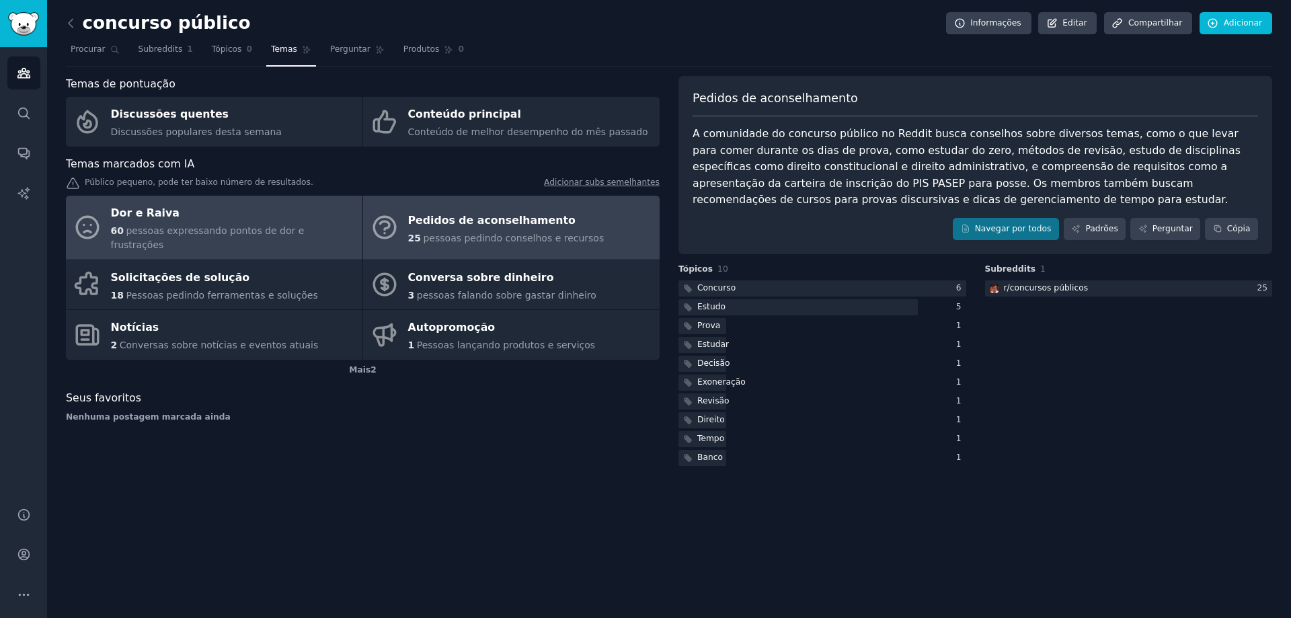
click at [223, 218] on div "Dor e Raiva" at bounding box center [233, 214] width 245 height 22
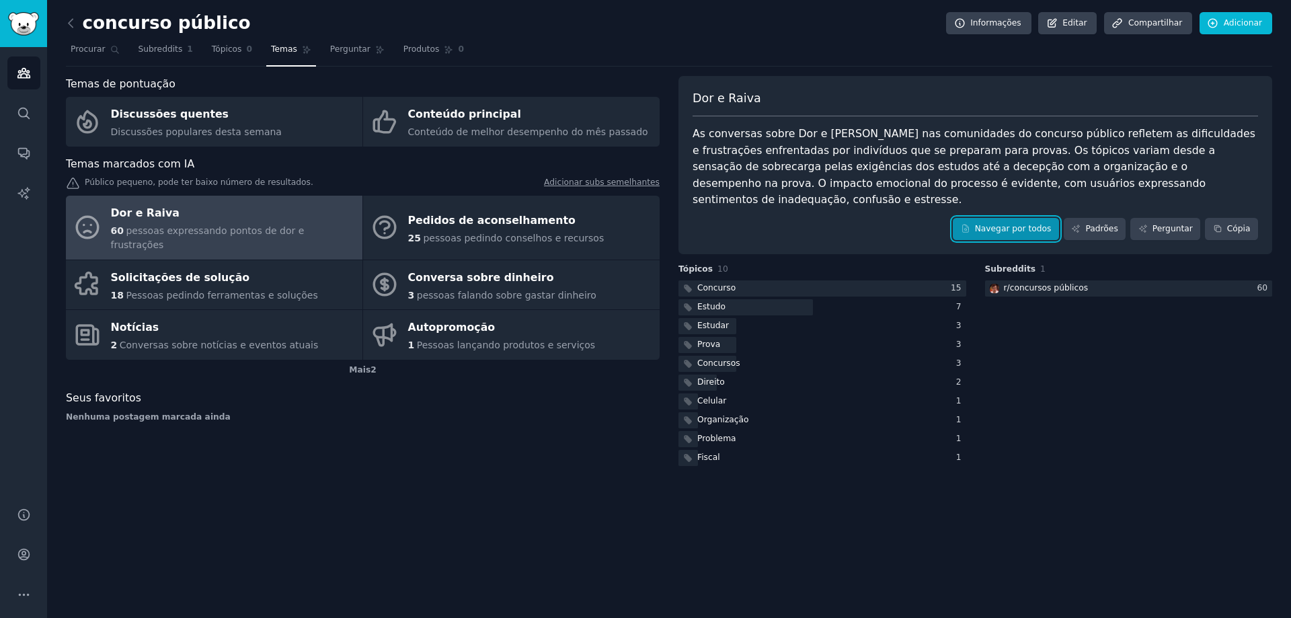
click at [1023, 224] on font "Navegar por todos" at bounding box center [1013, 228] width 77 height 9
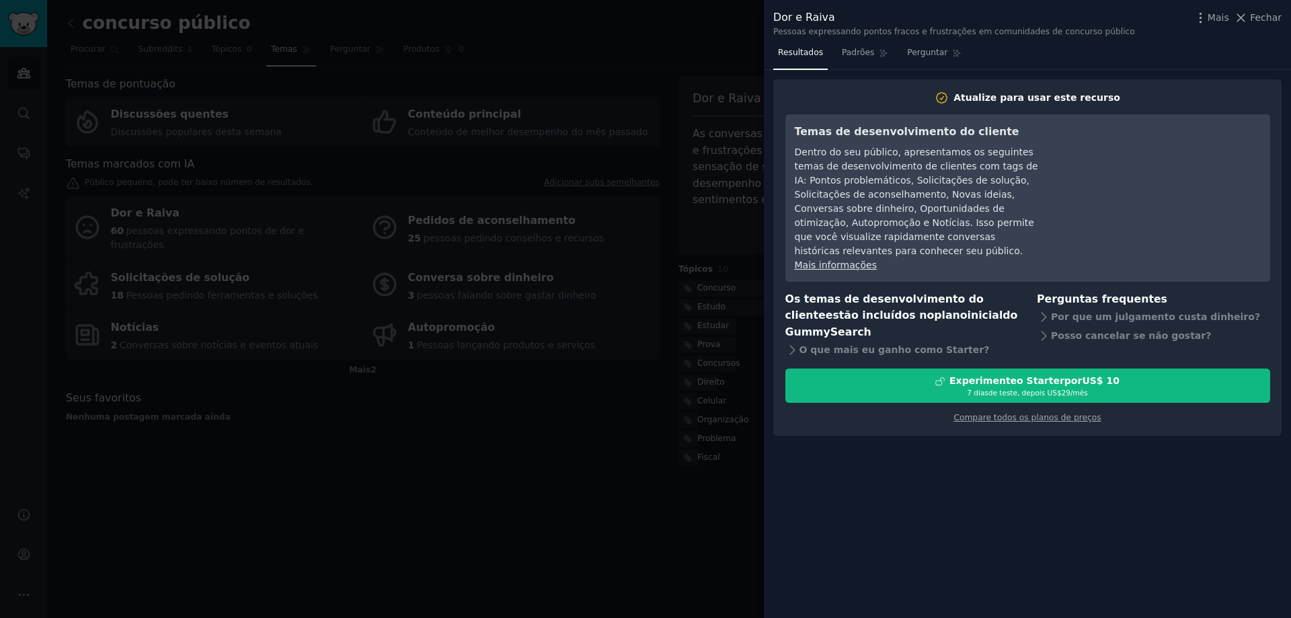
click at [822, 260] on font "Mais informações" at bounding box center [836, 265] width 82 height 11
click at [938, 440] on div "Resultados Padrões Perguntar Atualize para usar este recurso Temas de desenvolv…" at bounding box center [1027, 330] width 527 height 576
click at [1099, 480] on div "Resultados Padrões Perguntar Atualize para usar este recurso Temas de desenvolv…" at bounding box center [1027, 330] width 527 height 576
